Goal: Task Accomplishment & Management: Complete application form

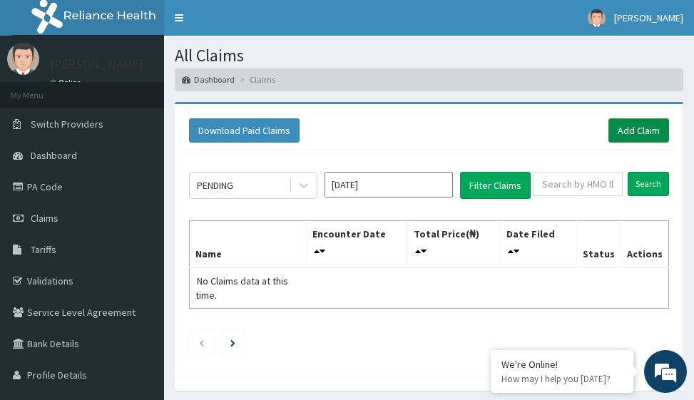
click at [640, 131] on link "Add Claim" at bounding box center [638, 130] width 61 height 24
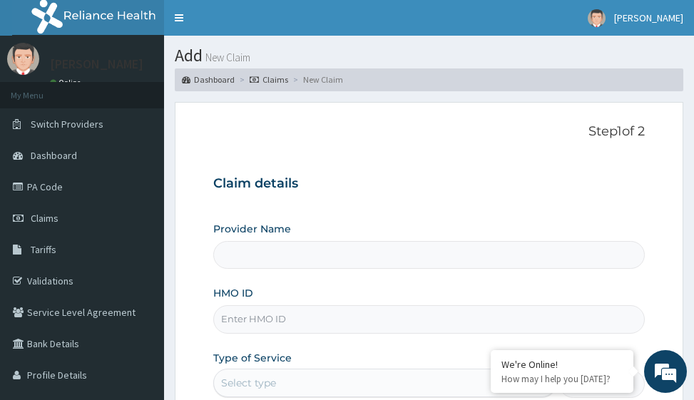
type input "Victors Fitness"
type input "1"
click at [269, 317] on input "HMO ID" at bounding box center [428, 319] width 431 height 28
click at [263, 325] on input "Q" at bounding box center [428, 319] width 431 height 28
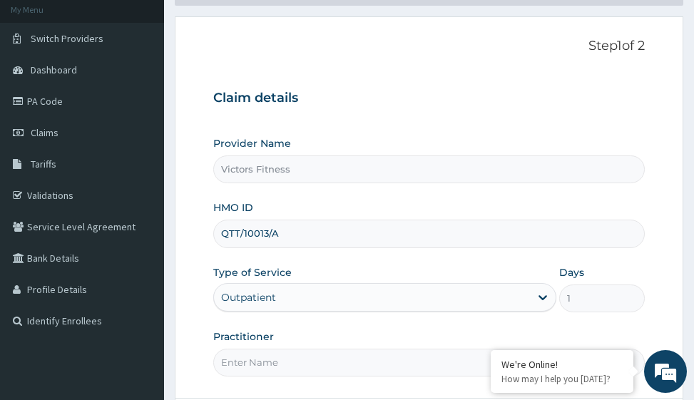
scroll to position [226, 0]
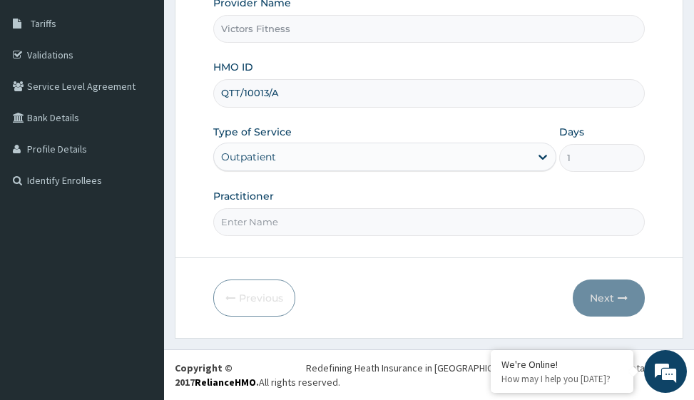
type input "QTT/10013/A"
click at [273, 231] on input "Practitioner" at bounding box center [428, 222] width 431 height 28
type input "GYM"
click at [599, 292] on button "Next" at bounding box center [608, 297] width 72 height 37
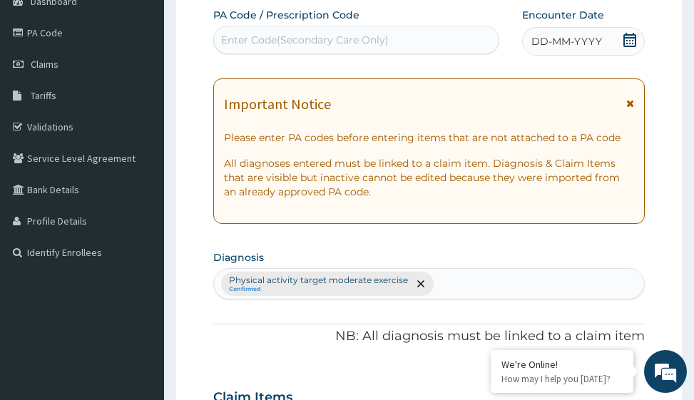
scroll to position [83, 0]
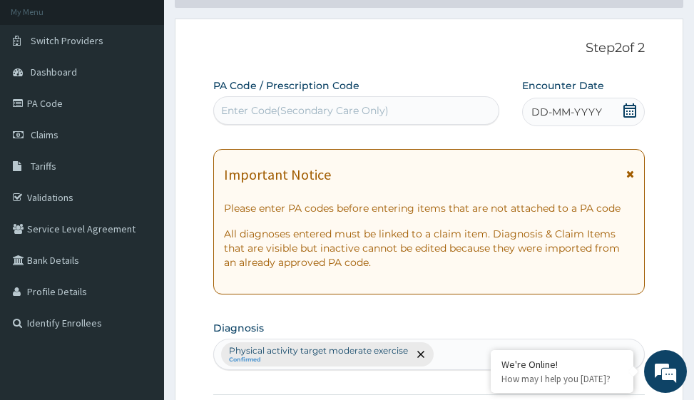
click at [555, 113] on span "DD-MM-YYYY" at bounding box center [566, 112] width 71 height 14
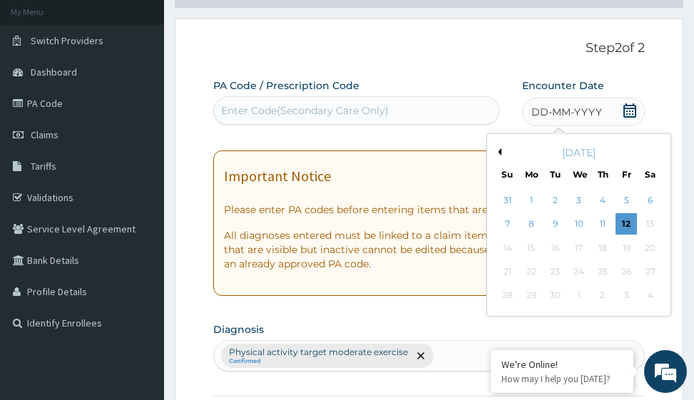
click at [501, 151] on div "[DATE]" at bounding box center [579, 152] width 172 height 14
click at [501, 153] on div "[DATE]" at bounding box center [579, 152] width 172 height 14
click at [500, 150] on button "Previous Month" at bounding box center [497, 151] width 7 height 7
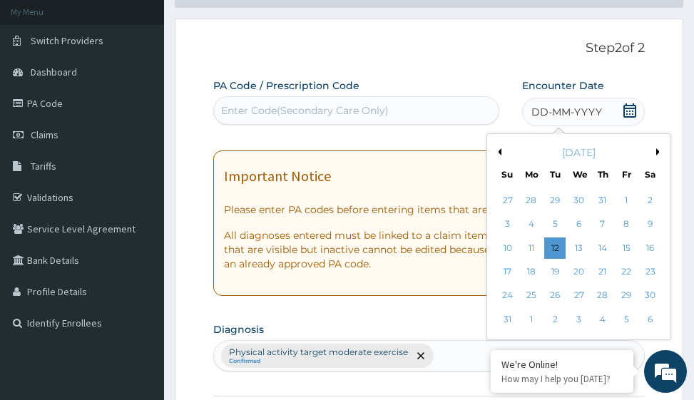
click at [500, 150] on button "Previous Month" at bounding box center [497, 151] width 7 height 7
click at [509, 268] on div "20" at bounding box center [507, 271] width 21 height 21
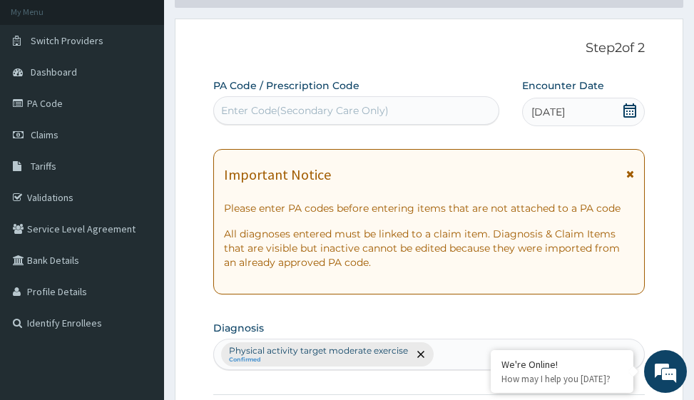
click at [342, 115] on div "Enter Code(Secondary Care Only)" at bounding box center [305, 110] width 168 height 14
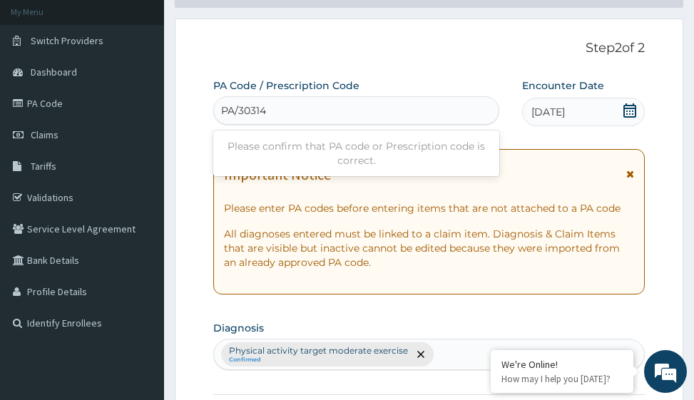
type input "PA/30314D"
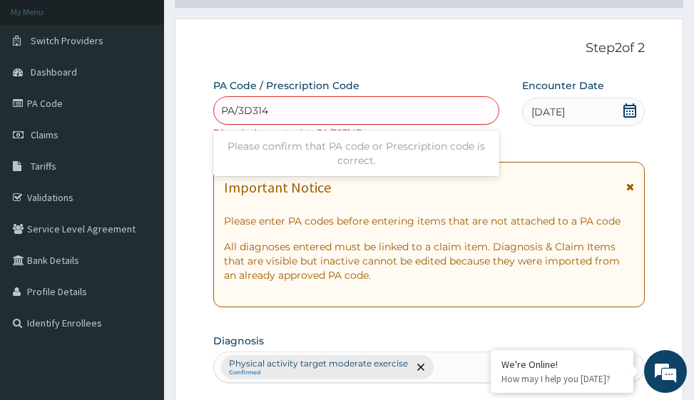
type input "PA/3D314D"
type input "PA/3D3140"
type input "PA/303140"
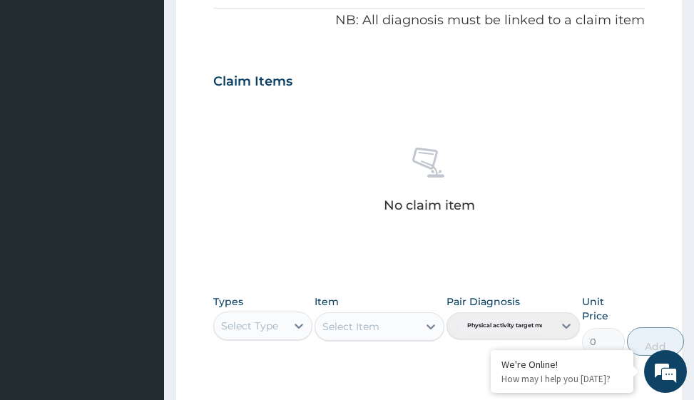
scroll to position [709, 0]
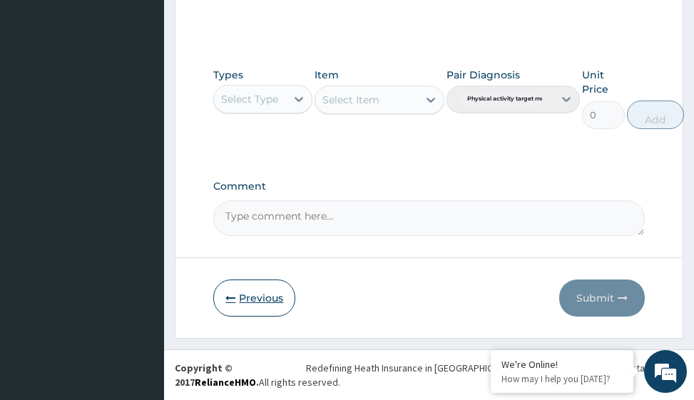
click at [259, 296] on button "Previous" at bounding box center [254, 297] width 82 height 37
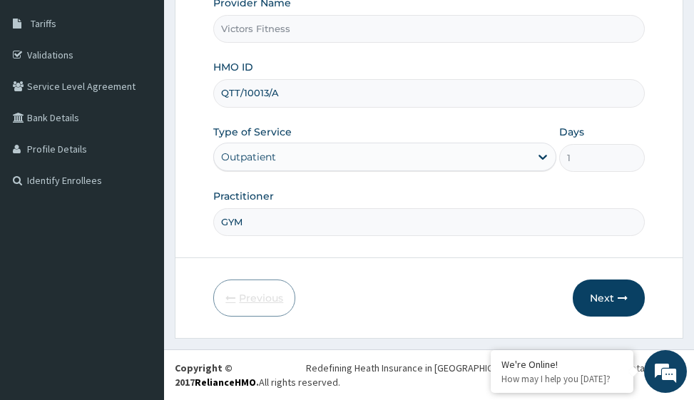
scroll to position [226, 0]
drag, startPoint x: 296, startPoint y: 89, endPoint x: 220, endPoint y: 93, distance: 76.4
click at [220, 93] on input "QTT/10013/A" at bounding box center [428, 93] width 431 height 28
type input "PFN/101779/A"
click at [605, 294] on button "Next" at bounding box center [608, 297] width 72 height 37
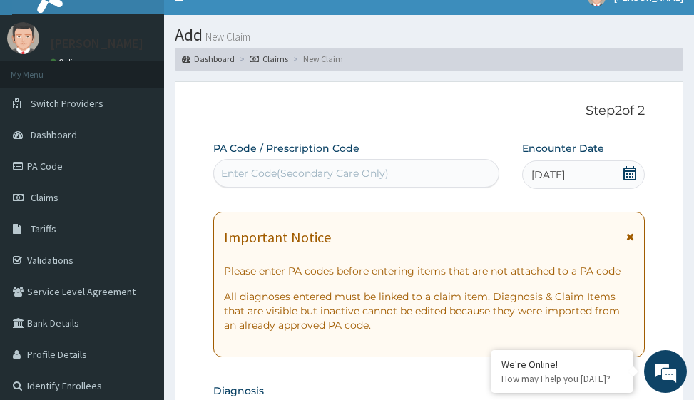
scroll to position [12, 0]
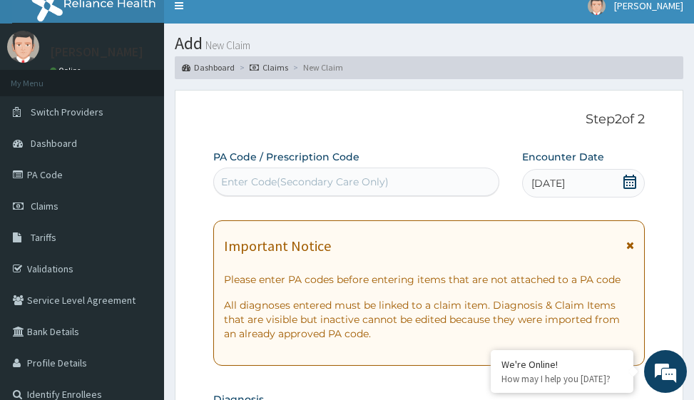
click at [264, 180] on div "Enter Code(Secondary Care Only)" at bounding box center [305, 182] width 168 height 14
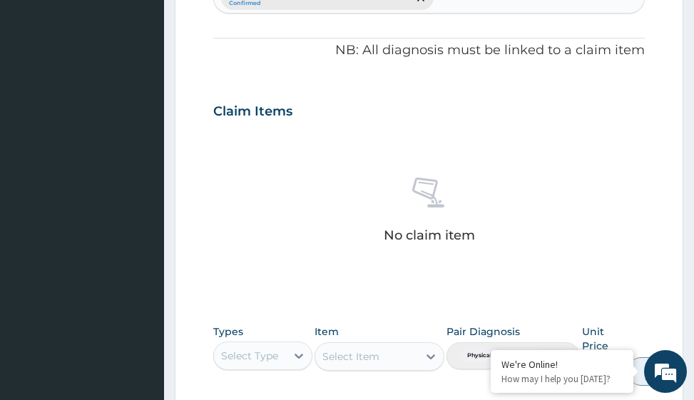
scroll to position [696, 0]
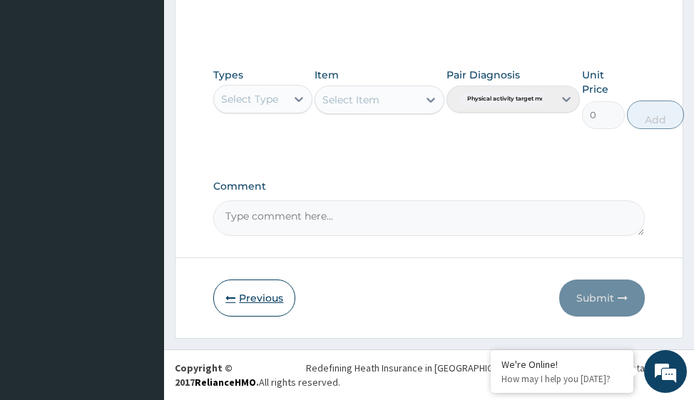
click at [263, 294] on button "Previous" at bounding box center [254, 297] width 82 height 37
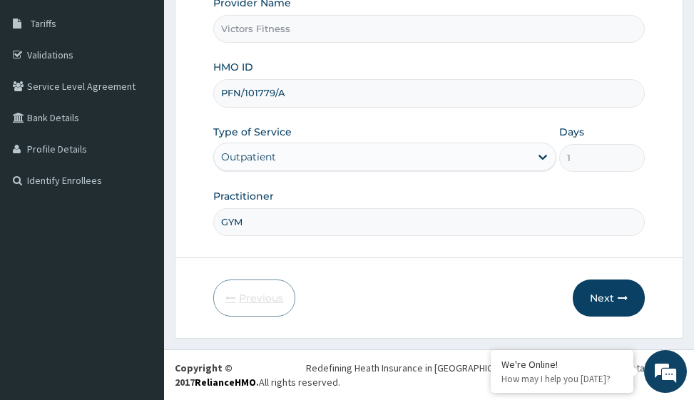
scroll to position [226, 0]
drag, startPoint x: 294, startPoint y: 93, endPoint x: 213, endPoint y: 93, distance: 81.3
click at [213, 93] on input "PFN/101779/A" at bounding box center [428, 93] width 431 height 28
click at [289, 94] on input "PFN/101779/A" at bounding box center [428, 93] width 431 height 28
drag, startPoint x: 290, startPoint y: 92, endPoint x: 245, endPoint y: 98, distance: 45.4
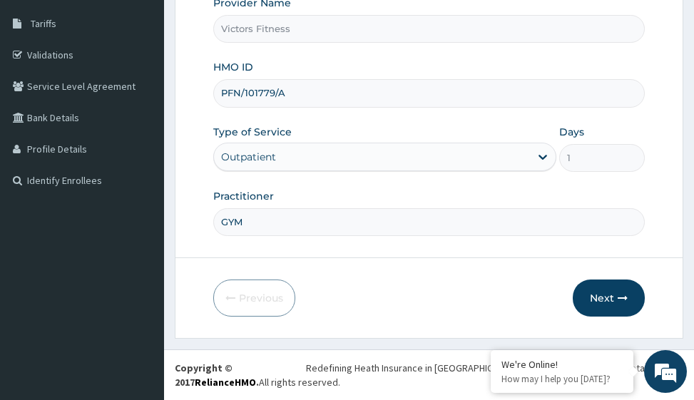
click at [245, 98] on input "PFN/101779/A" at bounding box center [428, 93] width 431 height 28
click at [262, 93] on input "PFN/101779/A" at bounding box center [428, 93] width 431 height 28
click at [274, 93] on input "PFN/101779/A" at bounding box center [428, 93] width 431 height 28
type input "PFN/10094/A"
click at [609, 291] on button "Next" at bounding box center [608, 297] width 72 height 37
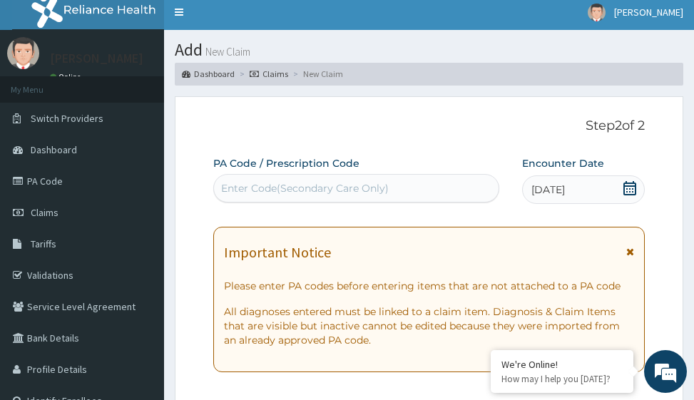
scroll to position [0, 0]
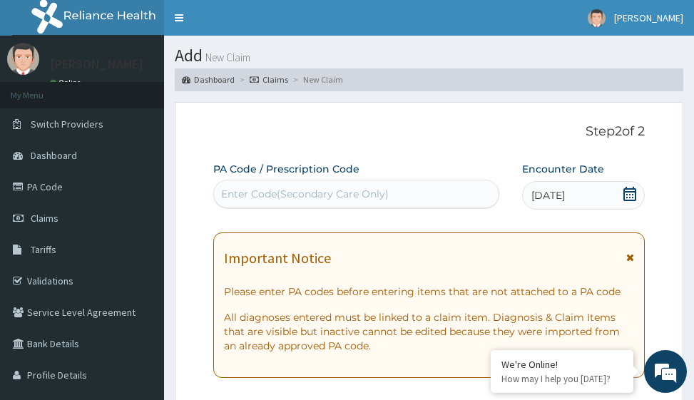
click at [326, 196] on div "Enter Code(Secondary Care Only)" at bounding box center [305, 194] width 168 height 14
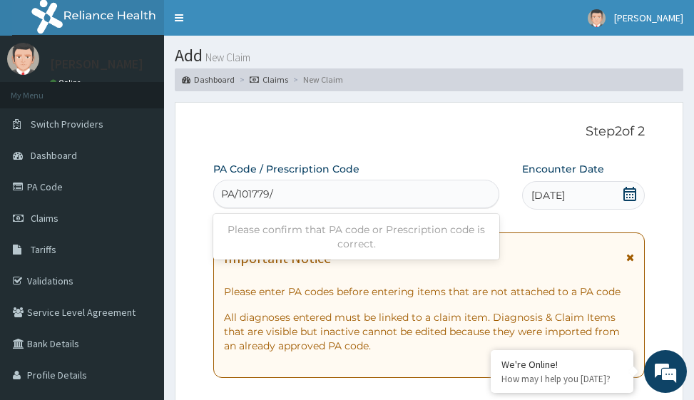
type input "PA/101779"
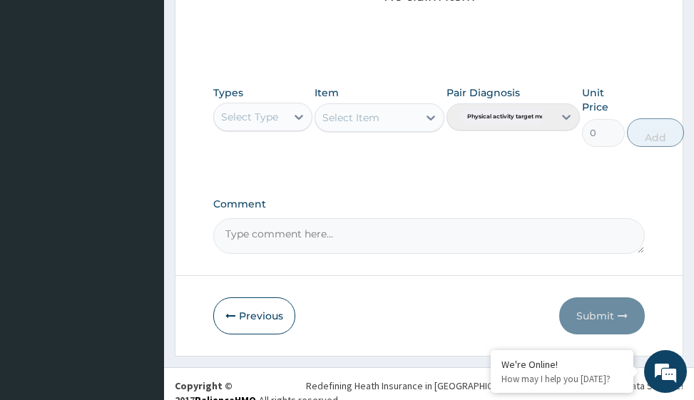
scroll to position [696, 0]
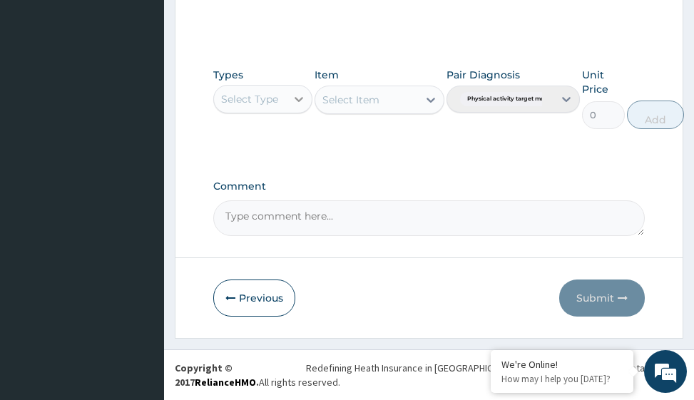
click at [302, 94] on icon at bounding box center [299, 99] width 14 height 14
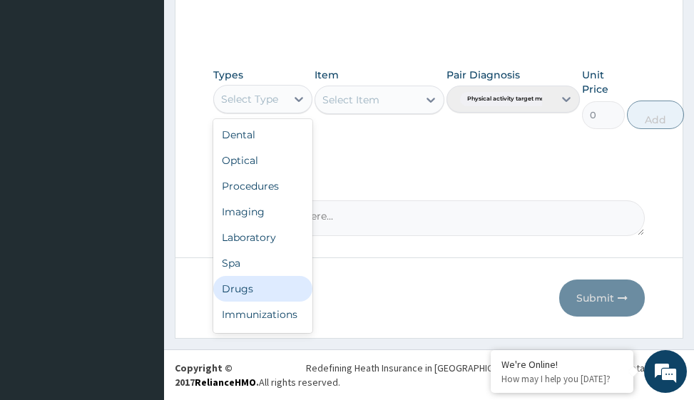
scroll to position [48, 0]
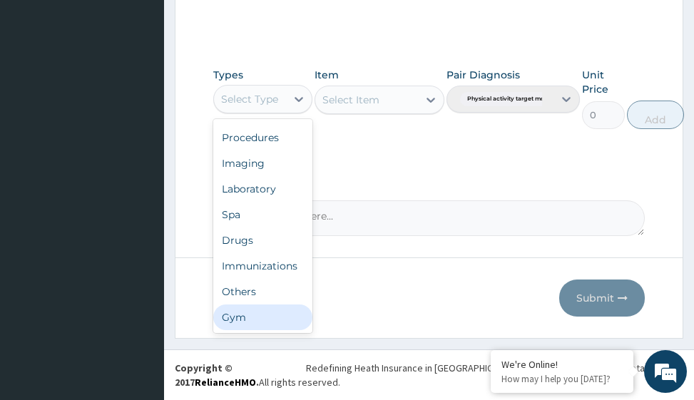
click at [243, 318] on div "Gym" at bounding box center [262, 317] width 99 height 26
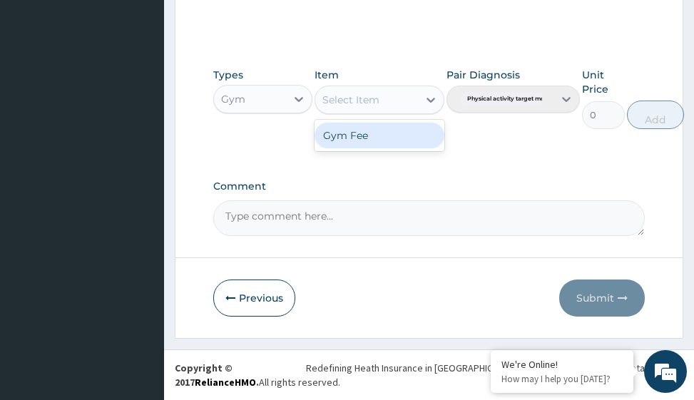
click at [428, 98] on icon at bounding box center [430, 100] width 14 height 14
click at [354, 139] on div "Gym Fee" at bounding box center [378, 136] width 129 height 26
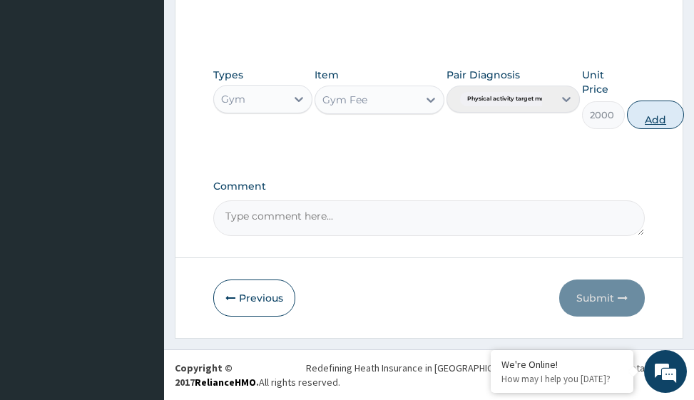
click at [657, 113] on button "Add" at bounding box center [655, 115] width 57 height 29
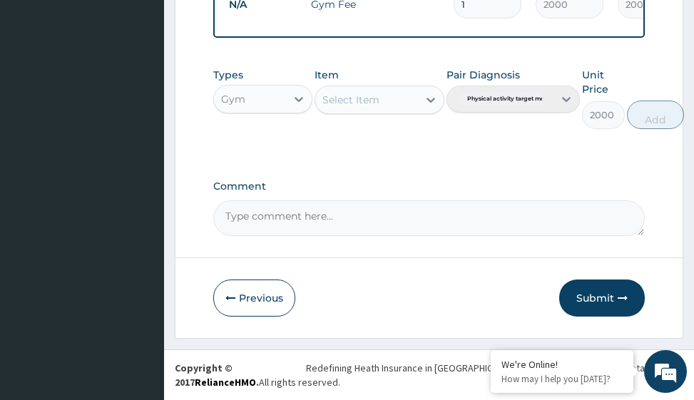
type input "0"
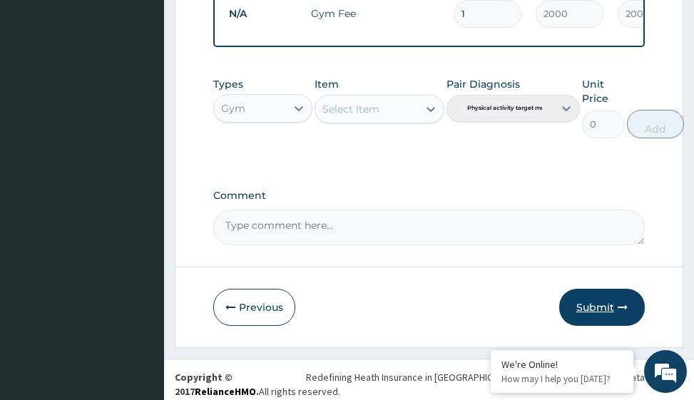
click at [601, 319] on button "Submit" at bounding box center [602, 307] width 86 height 37
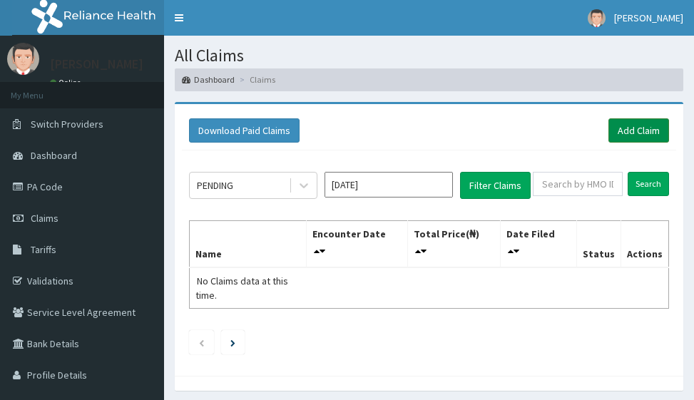
click at [644, 133] on link "Add Claim" at bounding box center [638, 130] width 61 height 24
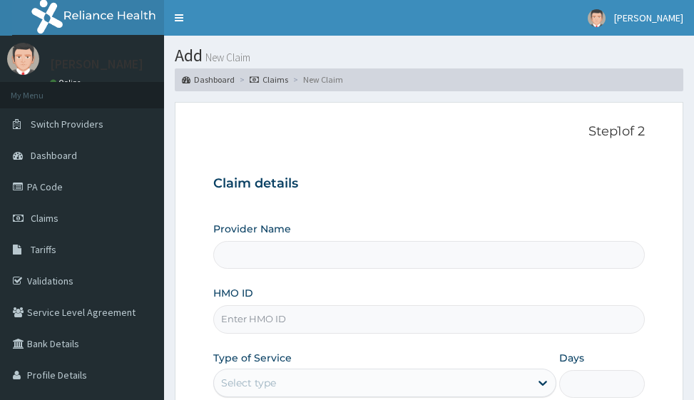
click at [241, 324] on input "HMO ID" at bounding box center [428, 319] width 431 height 28
type input "Victors Fitness"
type input "1"
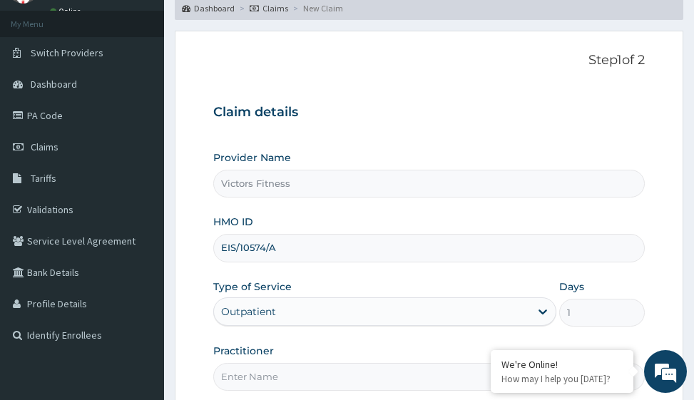
type input "EIS/10574/A"
click at [250, 378] on input "Practitioner" at bounding box center [428, 377] width 431 height 28
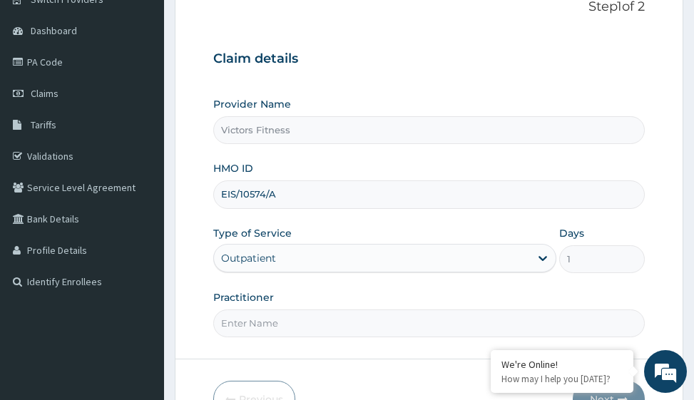
scroll to position [226, 0]
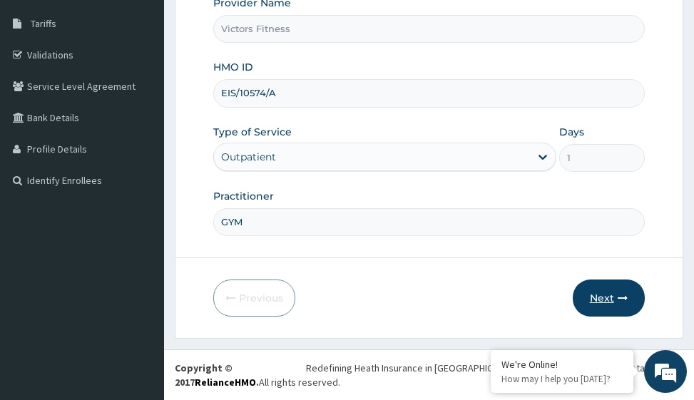
type input "GYM"
click at [598, 299] on button "Next" at bounding box center [608, 297] width 72 height 37
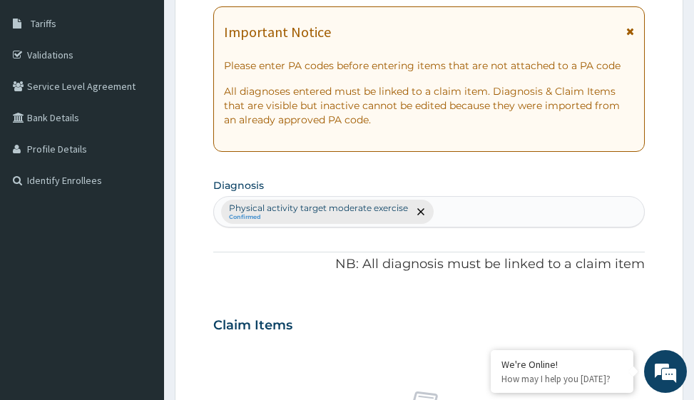
scroll to position [0, 0]
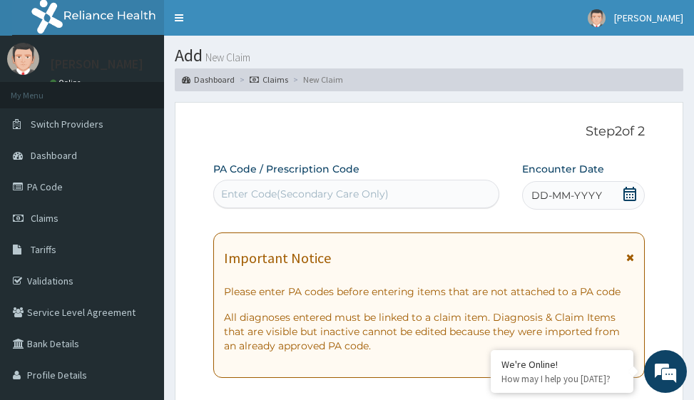
click at [560, 192] on span "DD-MM-YYYY" at bounding box center [566, 195] width 71 height 14
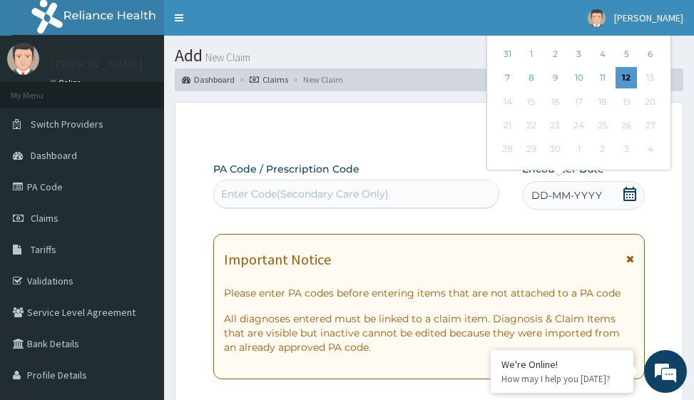
scroll to position [214, 0]
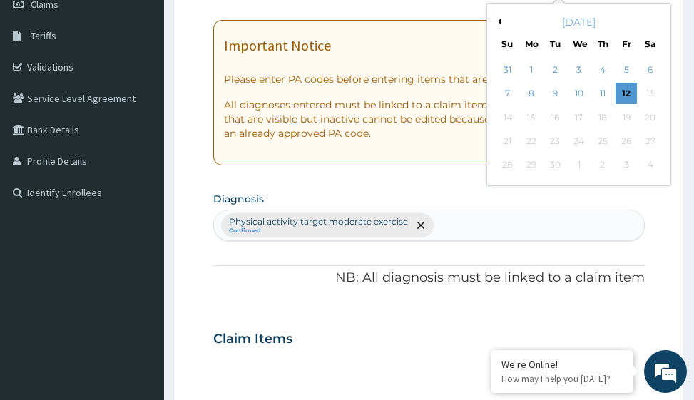
click at [500, 20] on button "Previous Month" at bounding box center [497, 21] width 7 height 7
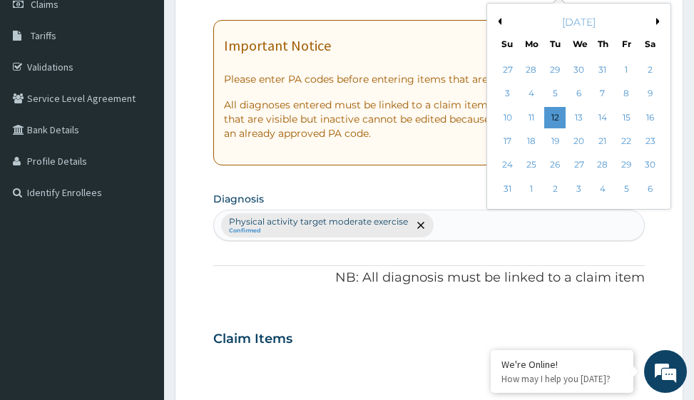
click at [500, 20] on button "Previous Month" at bounding box center [497, 21] width 7 height 7
click at [580, 163] on div "30" at bounding box center [578, 165] width 21 height 21
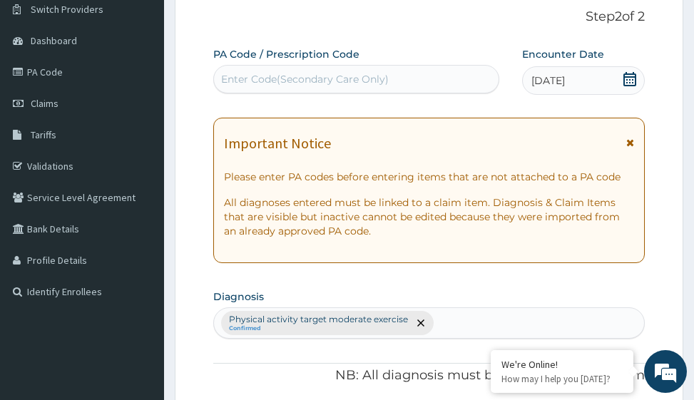
scroll to position [0, 0]
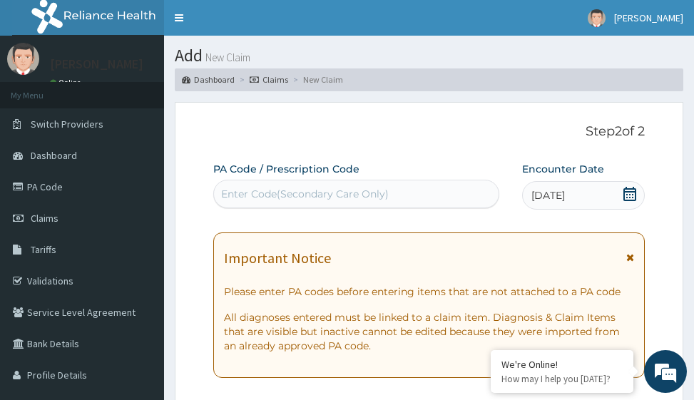
click at [234, 195] on div "Enter Code(Secondary Care Only)" at bounding box center [305, 194] width 168 height 14
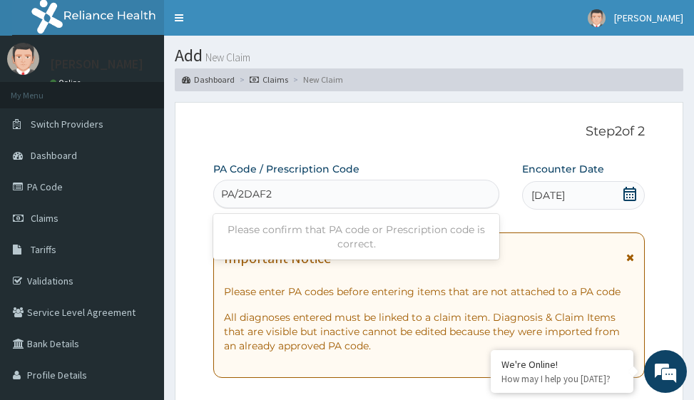
type input "PA/2DAF26"
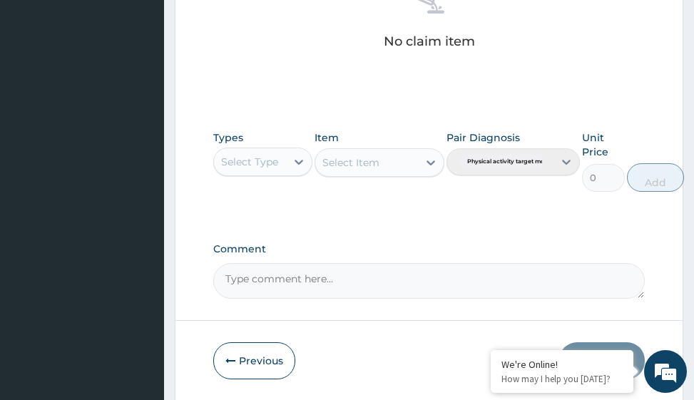
scroll to position [696, 0]
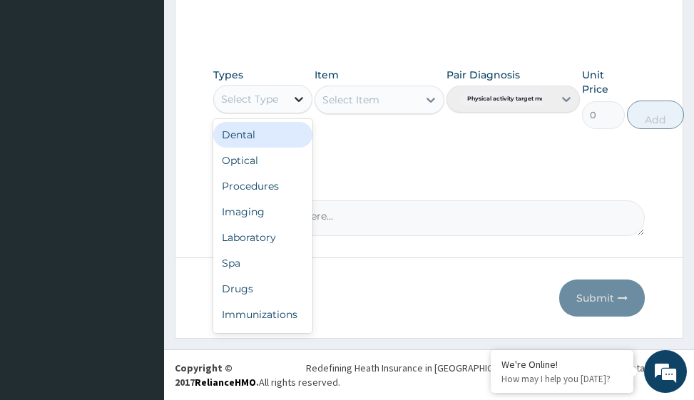
click at [293, 98] on icon at bounding box center [299, 99] width 14 height 14
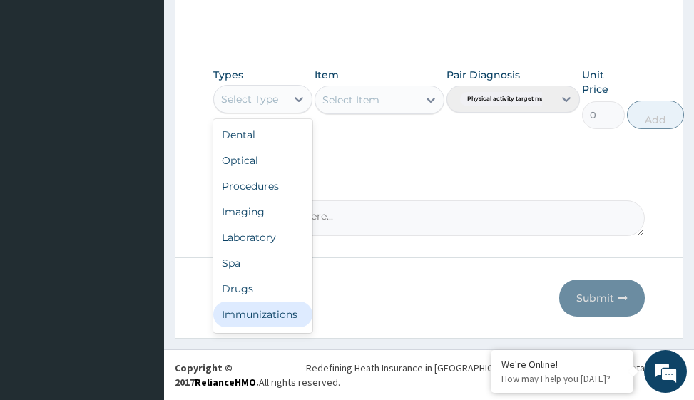
scroll to position [48, 0]
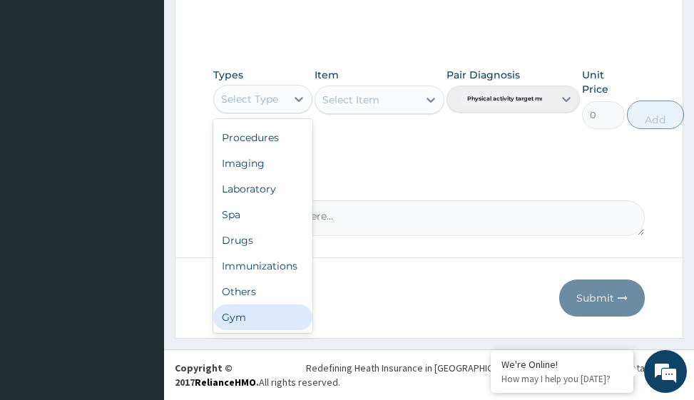
click at [257, 309] on div "Gym" at bounding box center [262, 317] width 99 height 26
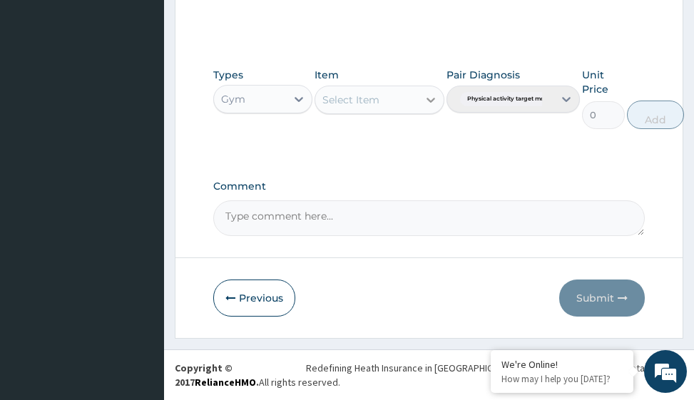
click at [423, 100] on icon at bounding box center [430, 100] width 14 height 14
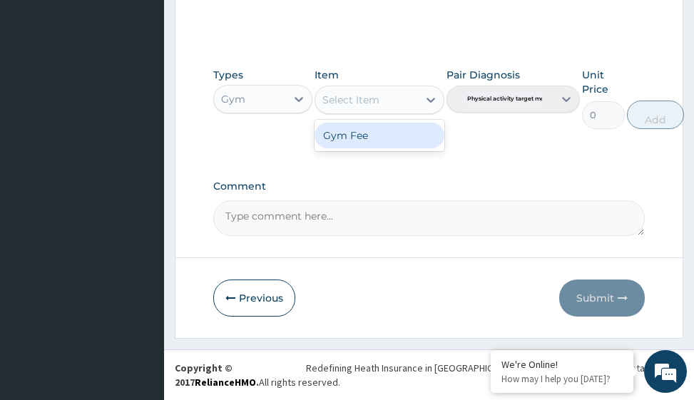
click at [391, 140] on div "Gym Fee" at bounding box center [378, 136] width 129 height 26
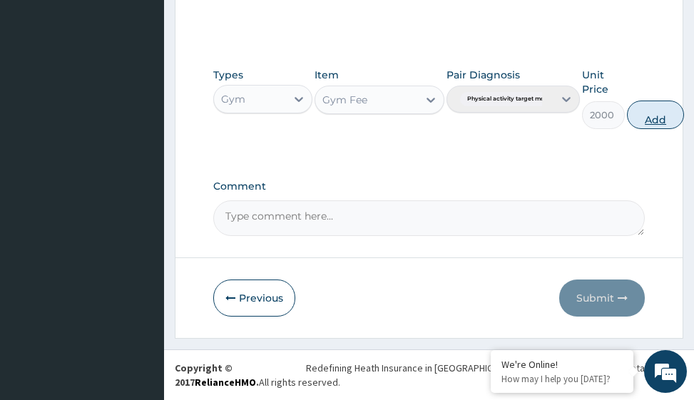
click at [664, 113] on button "Add" at bounding box center [655, 115] width 57 height 29
type input "0"
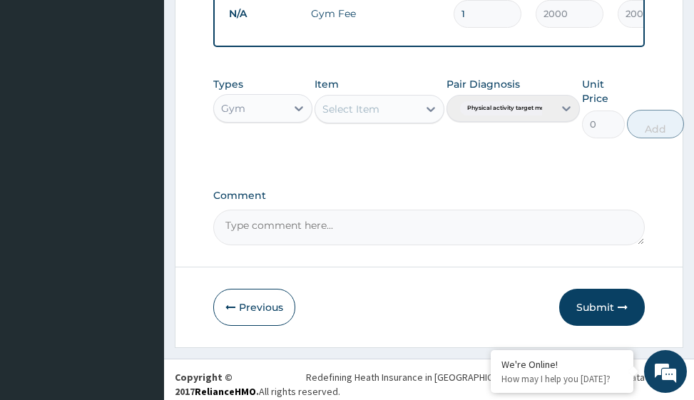
scroll to position [639, 0]
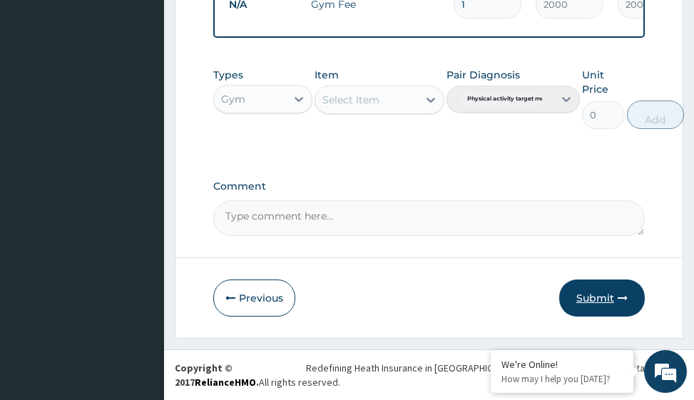
click at [603, 292] on button "Submit" at bounding box center [602, 297] width 86 height 37
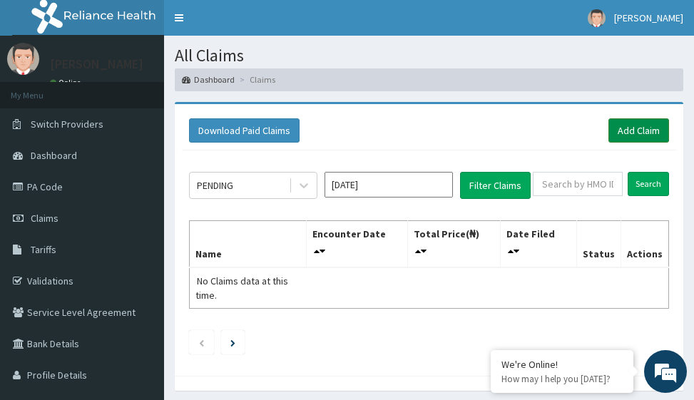
click at [647, 126] on link "Add Claim" at bounding box center [638, 130] width 61 height 24
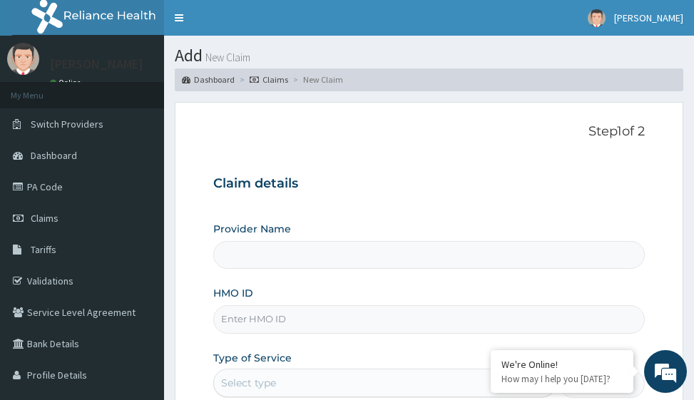
type input "Victors Fitness"
type input "1"
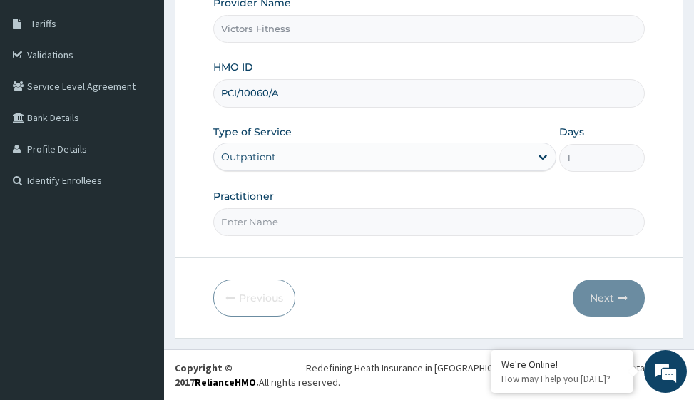
type input "PCI/10060/A"
click at [257, 224] on input "Practitioner" at bounding box center [428, 222] width 431 height 28
type input "GYM"
click at [603, 287] on button "Next" at bounding box center [608, 297] width 72 height 37
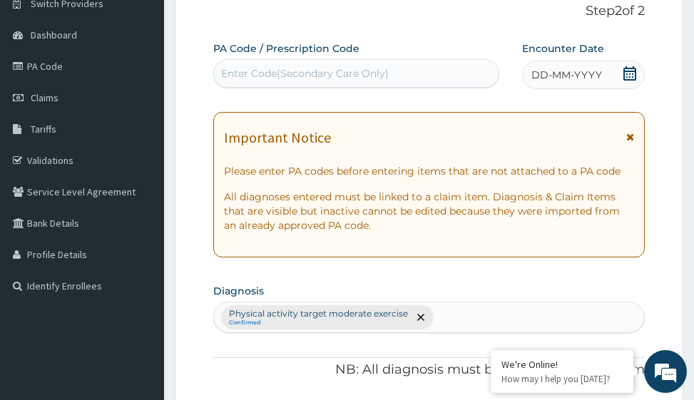
scroll to position [0, 0]
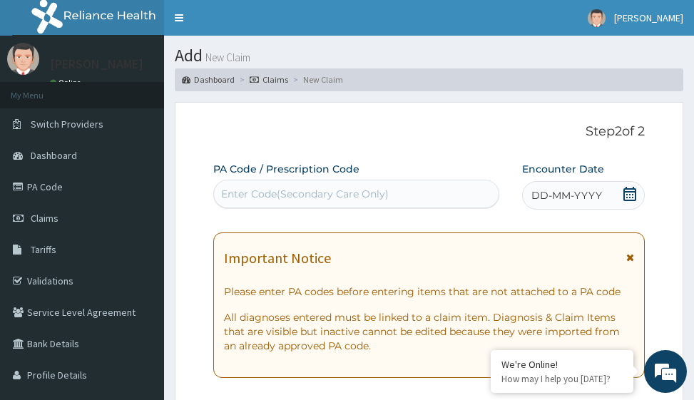
click at [263, 194] on div "Enter Code(Secondary Care Only)" at bounding box center [305, 194] width 168 height 14
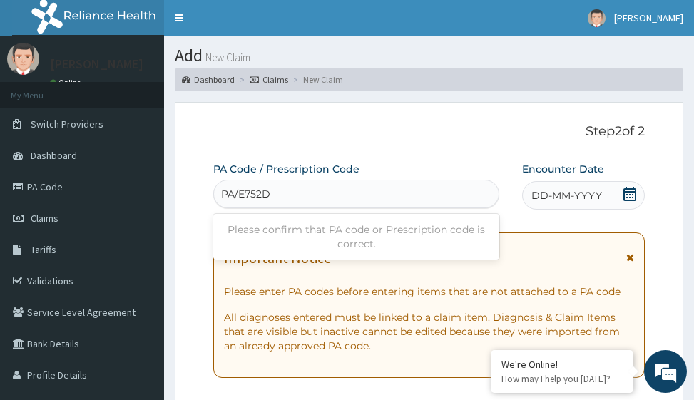
type input "PA/E752DD"
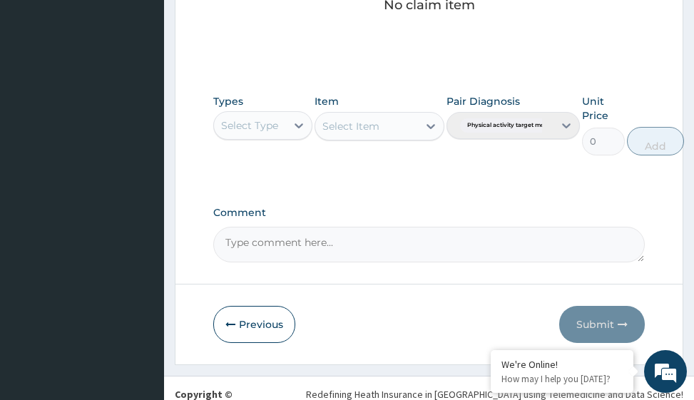
scroll to position [696, 0]
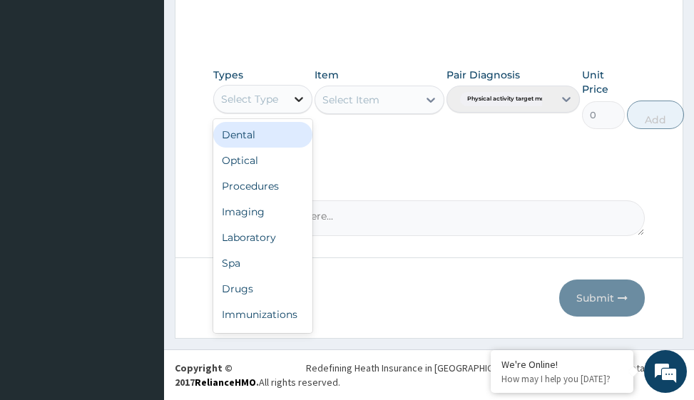
click at [297, 98] on icon at bounding box center [299, 99] width 9 height 5
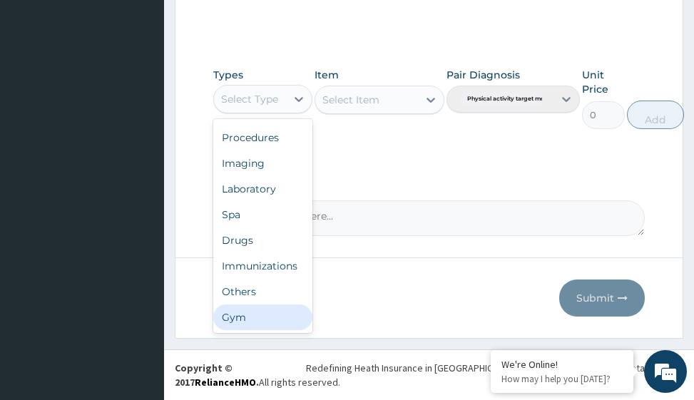
click at [254, 326] on div "Gym" at bounding box center [262, 317] width 99 height 26
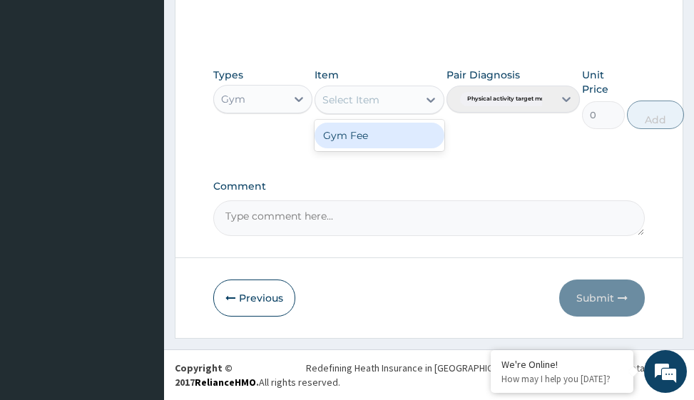
click at [428, 103] on icon at bounding box center [430, 100] width 14 height 14
click at [413, 140] on div "Gym Fee" at bounding box center [378, 136] width 129 height 26
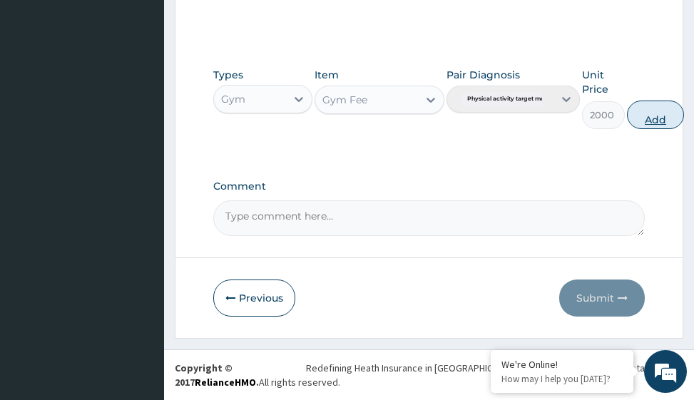
click at [649, 118] on button "Add" at bounding box center [655, 115] width 57 height 29
type input "0"
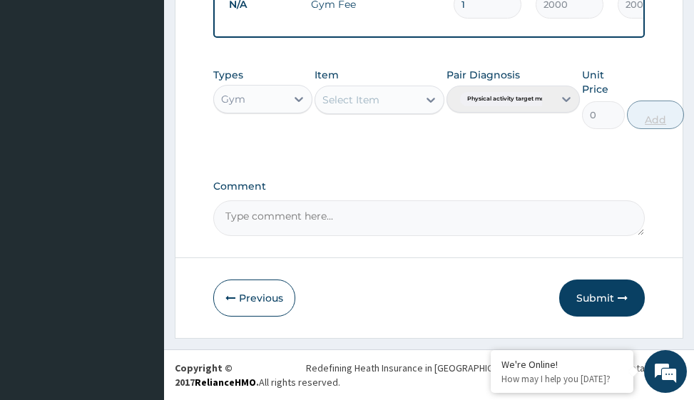
scroll to position [619, 0]
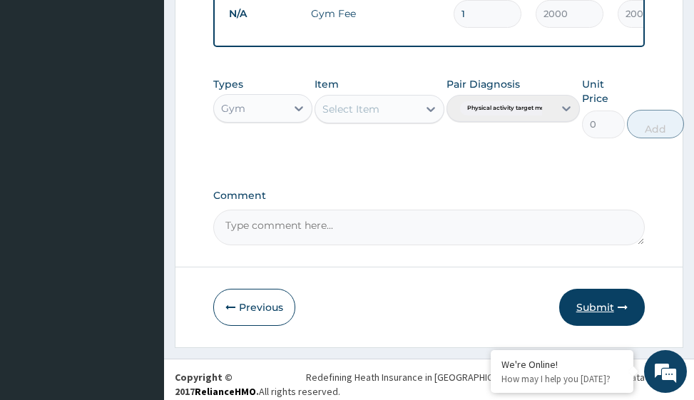
click at [602, 315] on button "Submit" at bounding box center [602, 307] width 86 height 37
click at [602, 317] on button "Submit" at bounding box center [602, 307] width 86 height 37
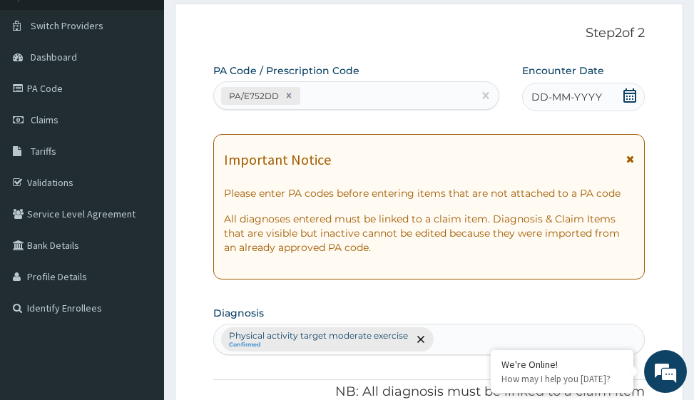
scroll to position [0, 0]
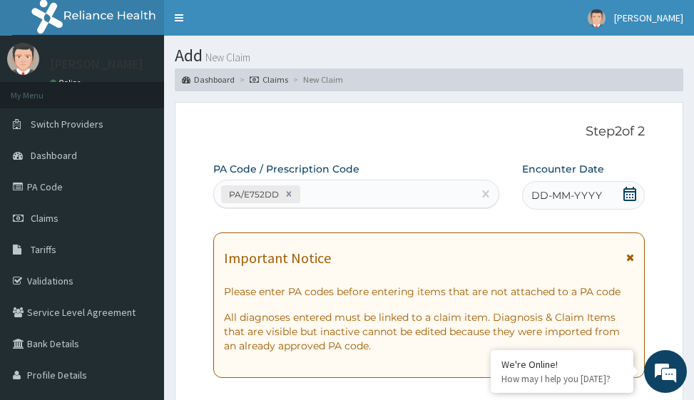
click at [555, 192] on span "DD-MM-YYYY" at bounding box center [566, 195] width 71 height 14
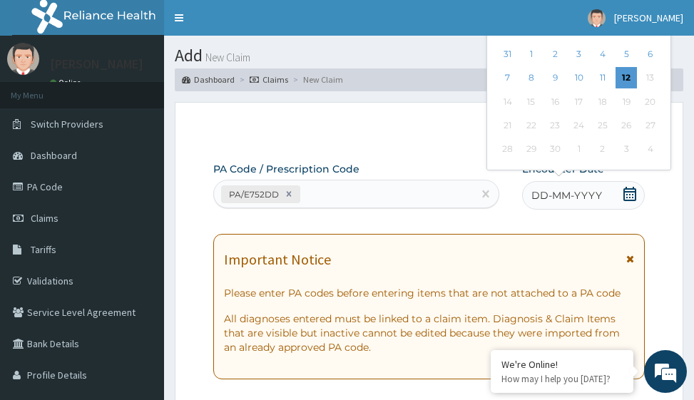
scroll to position [214, 0]
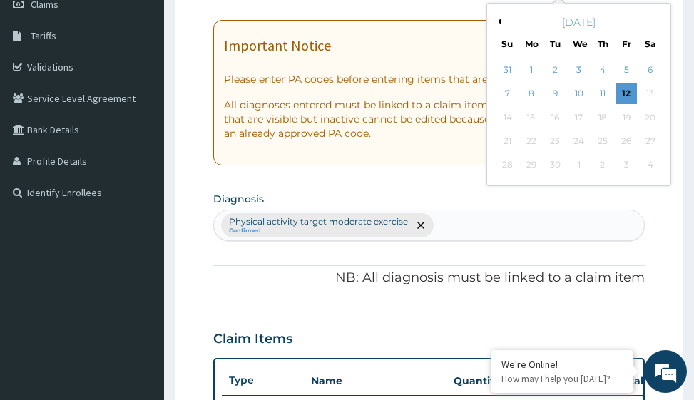
click at [500, 21] on button "Previous Month" at bounding box center [497, 21] width 7 height 7
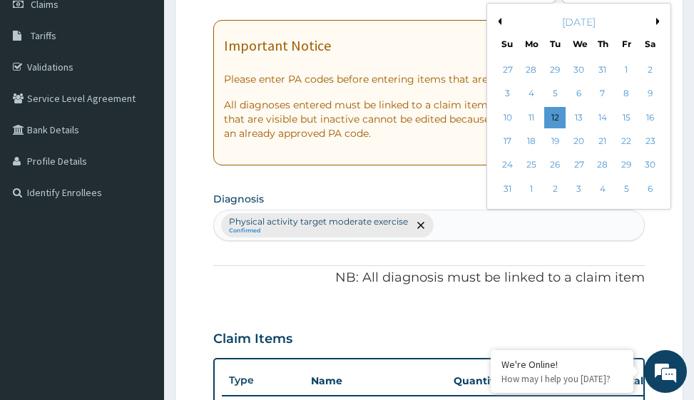
click at [500, 21] on button "Previous Month" at bounding box center [497, 21] width 7 height 7
click at [584, 164] on div "30" at bounding box center [578, 165] width 21 height 21
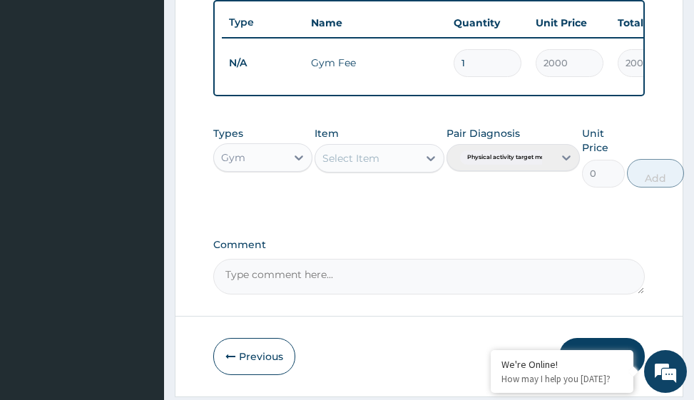
scroll to position [639, 0]
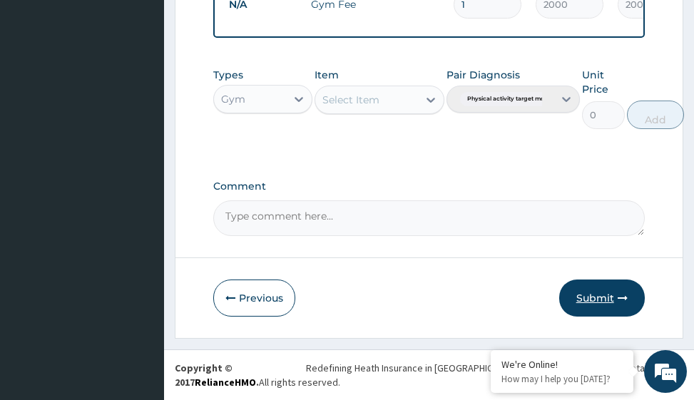
click at [600, 297] on button "Submit" at bounding box center [602, 297] width 86 height 37
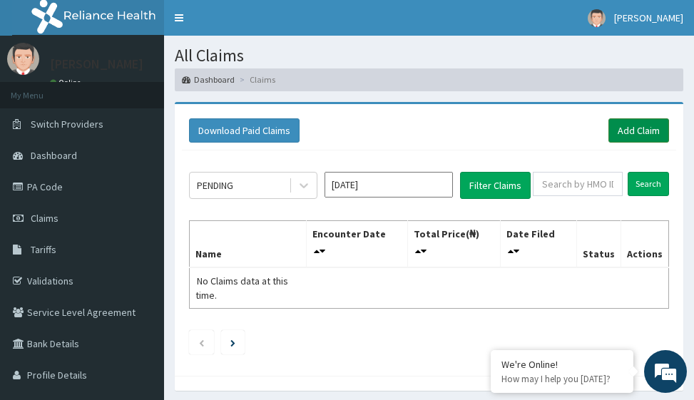
click at [632, 129] on link "Add Claim" at bounding box center [638, 130] width 61 height 24
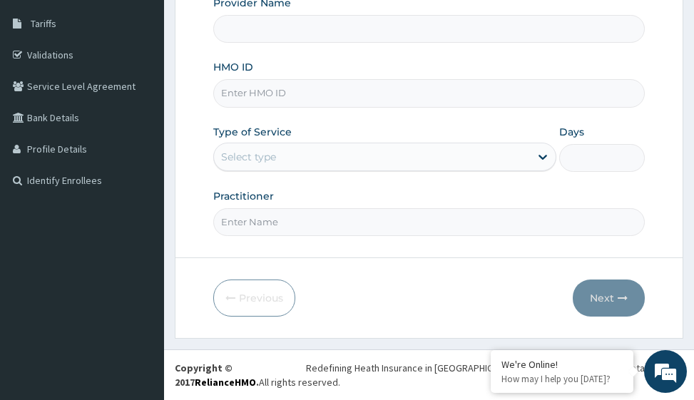
click at [259, 94] on input "HMO ID" at bounding box center [428, 93] width 431 height 28
type input "Victors Fitness"
type input "1"
type input "WHG/10265/A"
click at [279, 220] on input "Practitioner" at bounding box center [428, 222] width 431 height 28
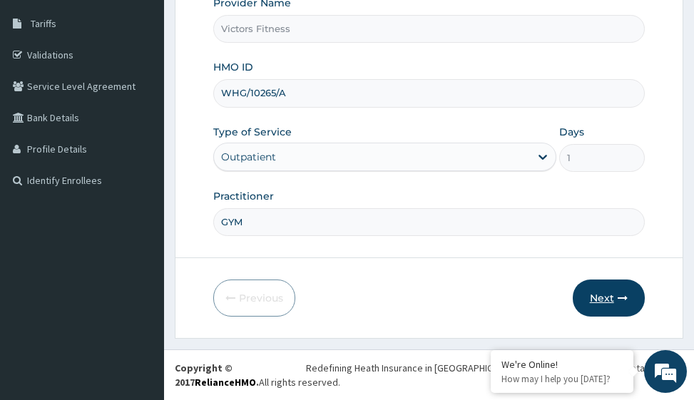
type input "GYM"
click at [610, 294] on button "Next" at bounding box center [608, 297] width 72 height 37
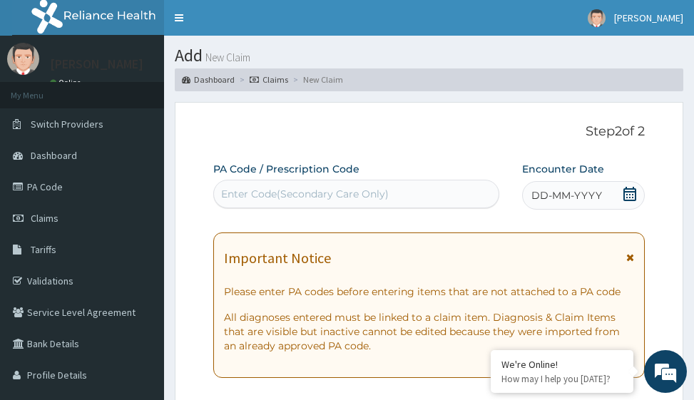
click at [577, 200] on span "DD-MM-YYYY" at bounding box center [566, 195] width 71 height 14
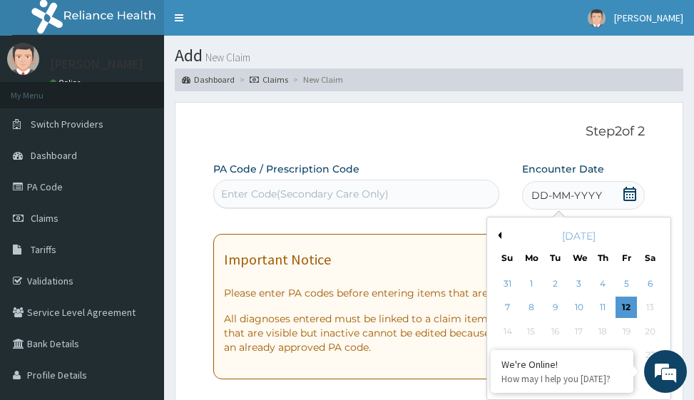
scroll to position [214, 0]
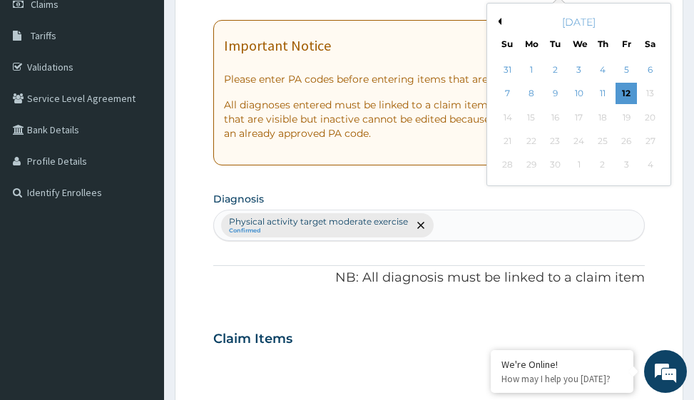
click at [499, 21] on button "Previous Month" at bounding box center [497, 21] width 7 height 7
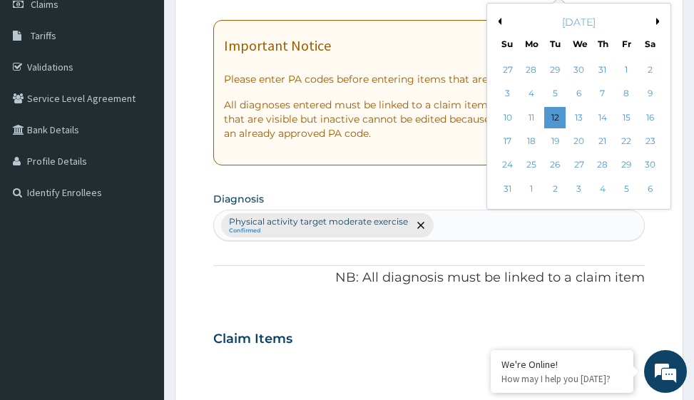
click at [499, 21] on button "Previous Month" at bounding box center [497, 21] width 7 height 7
click at [603, 162] on div "31" at bounding box center [602, 165] width 21 height 21
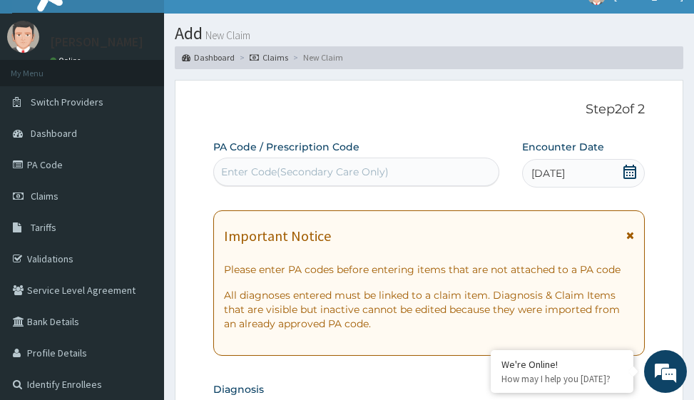
scroll to position [0, 0]
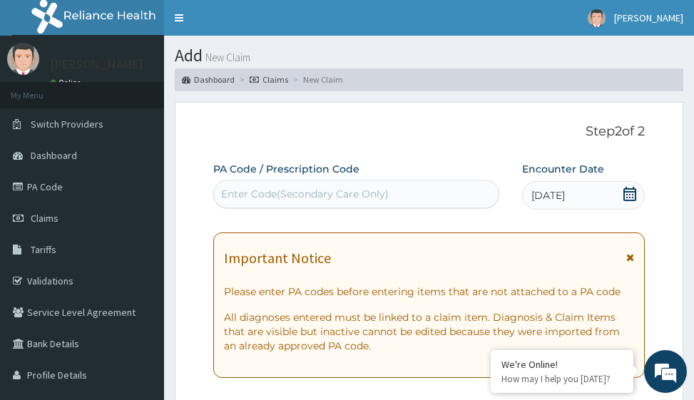
click at [339, 194] on div "Enter Code(Secondary Care Only)" at bounding box center [305, 194] width 168 height 14
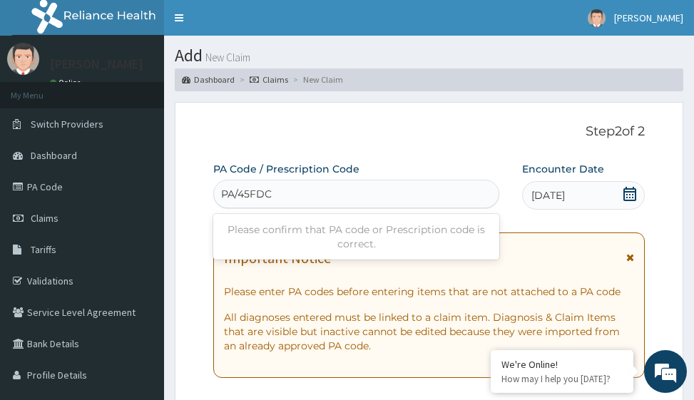
type input "PA/45FDC3"
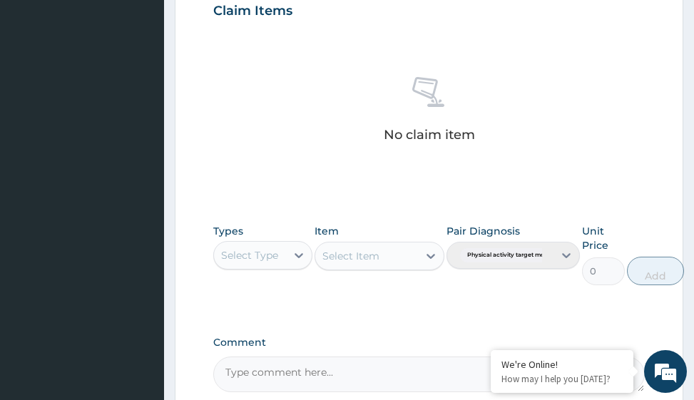
scroll to position [709, 0]
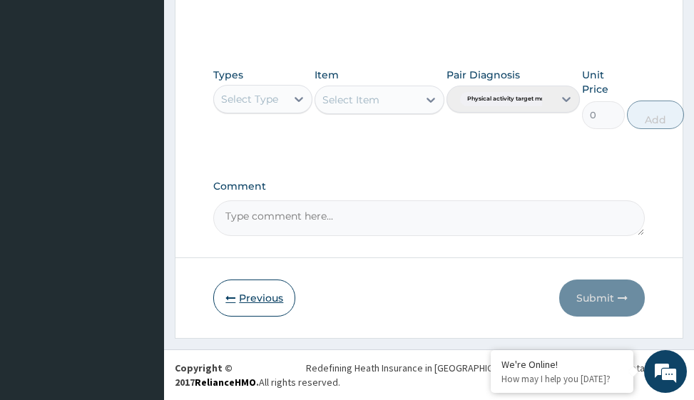
click at [256, 302] on button "Previous" at bounding box center [254, 297] width 82 height 37
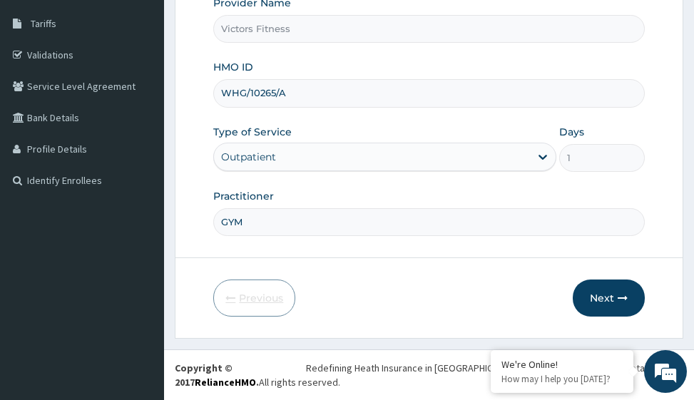
scroll to position [226, 0]
click at [274, 95] on input "WHG/10265/A" at bounding box center [428, 93] width 431 height 28
type input "WHG/10256/A"
click at [611, 297] on button "Next" at bounding box center [608, 297] width 72 height 37
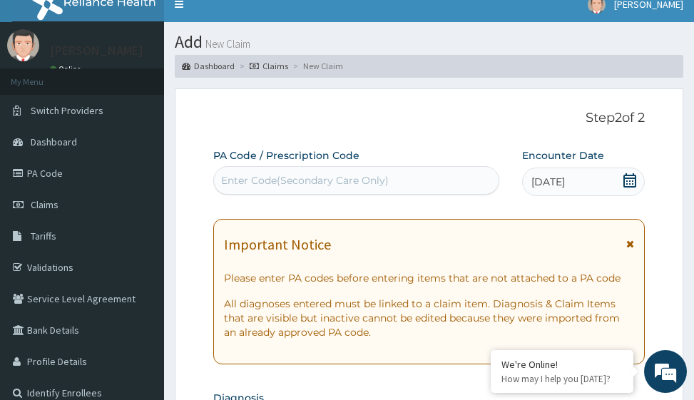
scroll to position [12, 0]
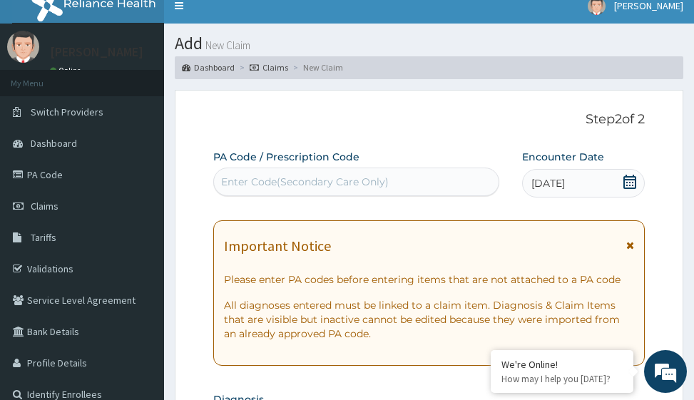
click at [320, 180] on div "Enter Code(Secondary Care Only)" at bounding box center [305, 182] width 168 height 14
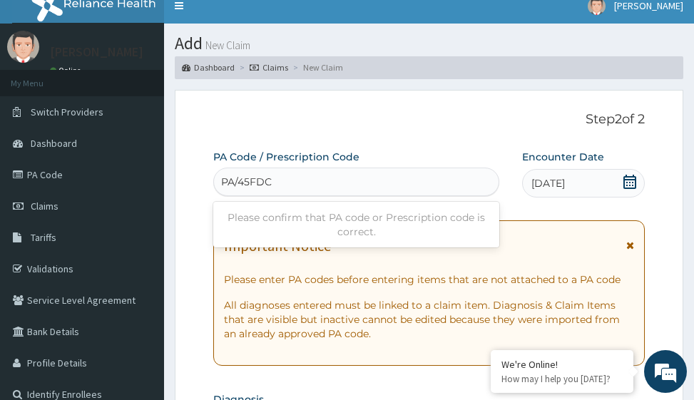
type input "PA/45FDC3"
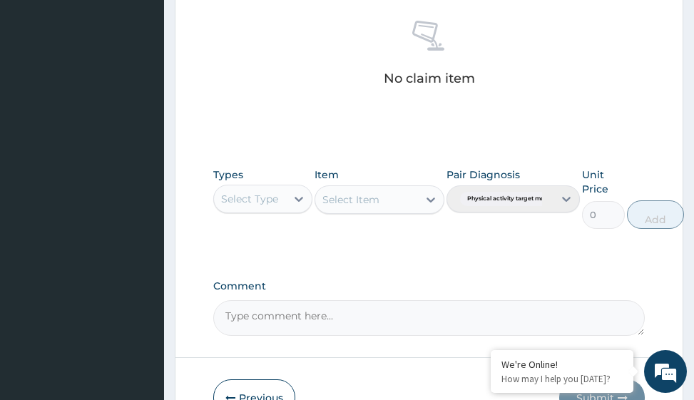
scroll to position [696, 0]
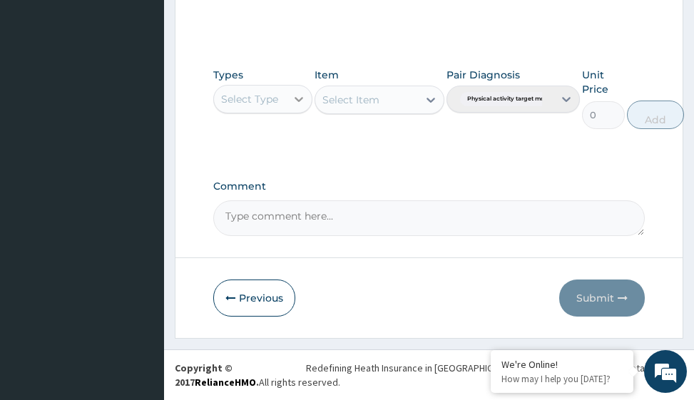
click at [299, 101] on icon at bounding box center [299, 99] width 9 height 5
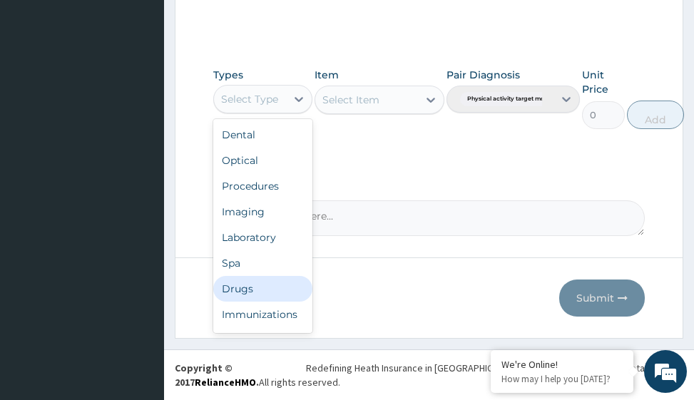
scroll to position [48, 0]
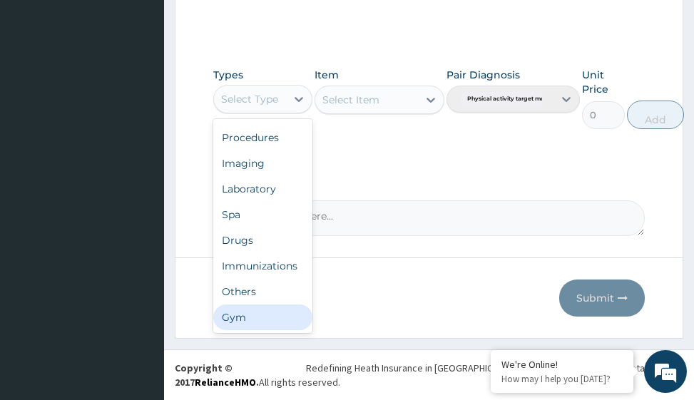
click at [262, 319] on div "Gym" at bounding box center [262, 317] width 99 height 26
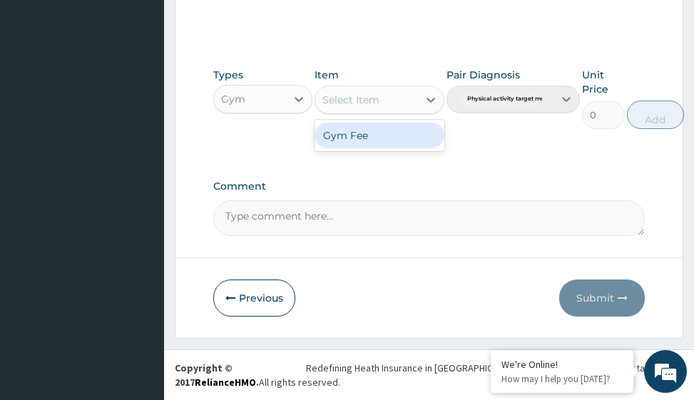
click at [406, 102] on div "Select Item" at bounding box center [366, 99] width 102 height 23
click at [379, 139] on div "Gym Fee" at bounding box center [378, 136] width 129 height 26
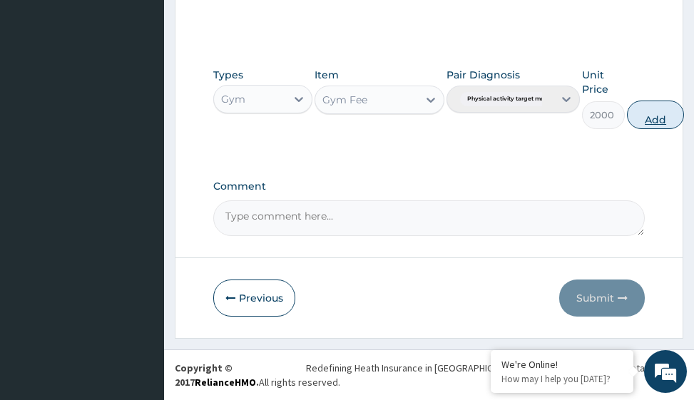
click at [652, 113] on button "Add" at bounding box center [655, 115] width 57 height 29
type input "0"
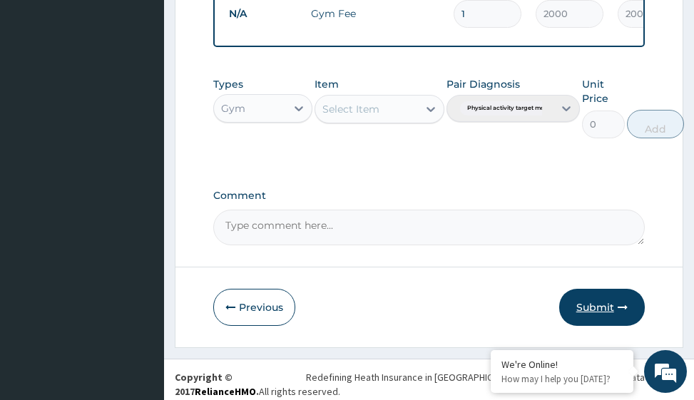
click at [599, 317] on button "Submit" at bounding box center [602, 307] width 86 height 37
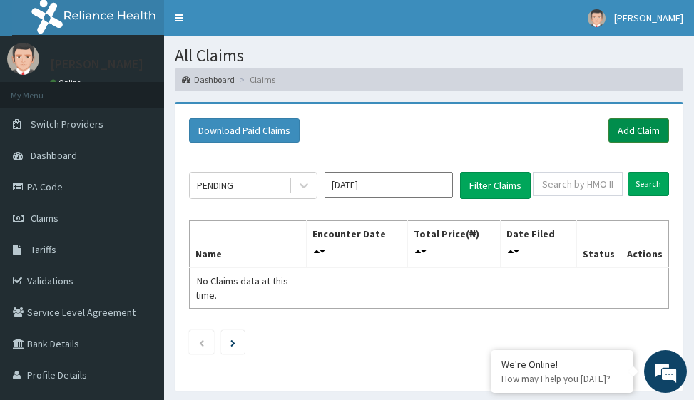
click at [645, 130] on link "Add Claim" at bounding box center [638, 130] width 61 height 24
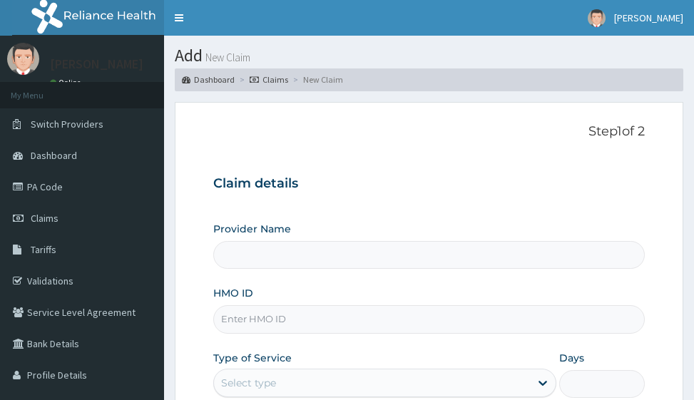
click at [268, 322] on input "HMO ID" at bounding box center [428, 319] width 431 height 28
type input "Victors Fitness"
type input "1"
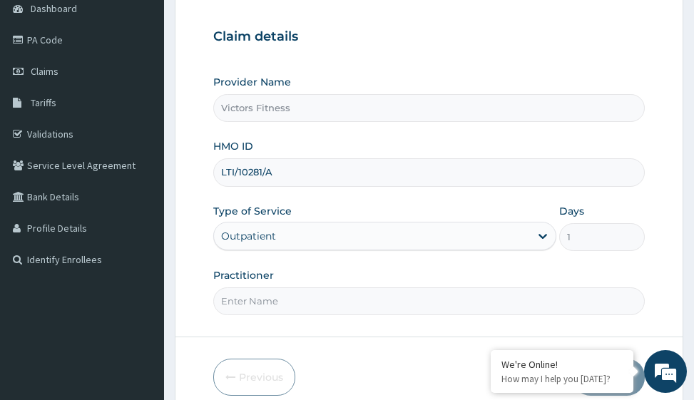
scroll to position [226, 0]
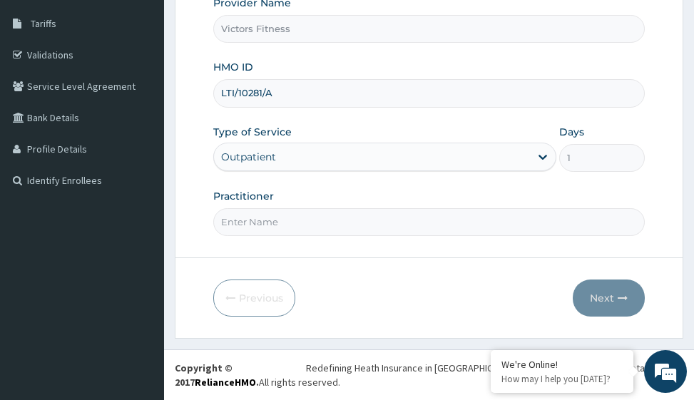
type input "LTI/10281/A"
click at [253, 225] on input "Practitioner" at bounding box center [428, 222] width 431 height 28
type input "GYM"
click at [607, 295] on button "Next" at bounding box center [608, 297] width 72 height 37
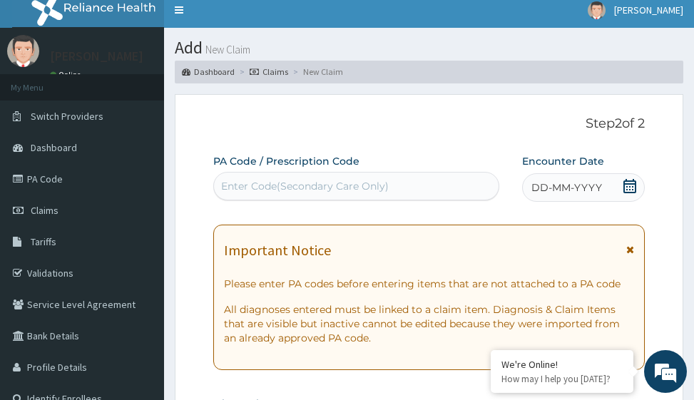
scroll to position [0, 0]
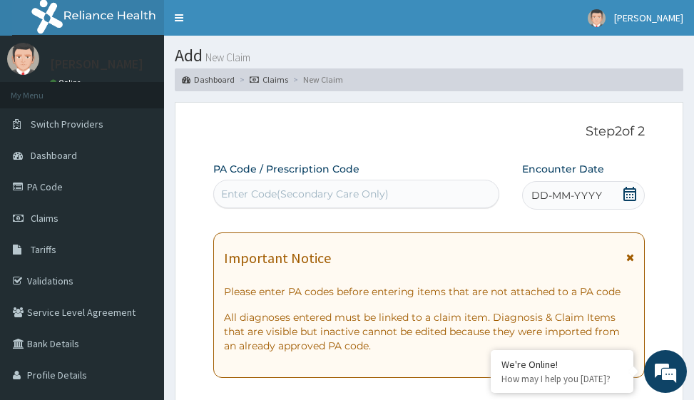
click at [570, 189] on span "DD-MM-YYYY" at bounding box center [566, 195] width 71 height 14
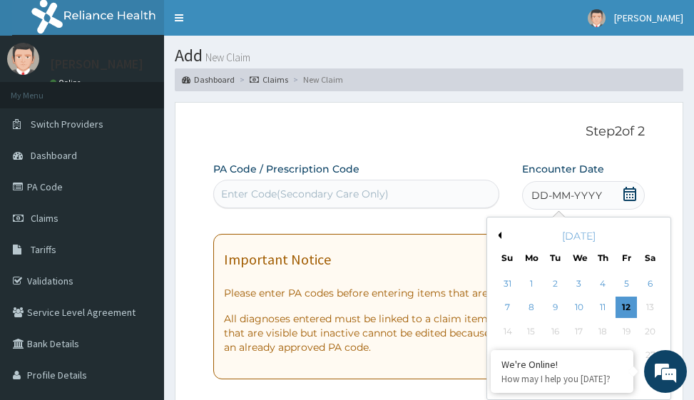
scroll to position [143, 0]
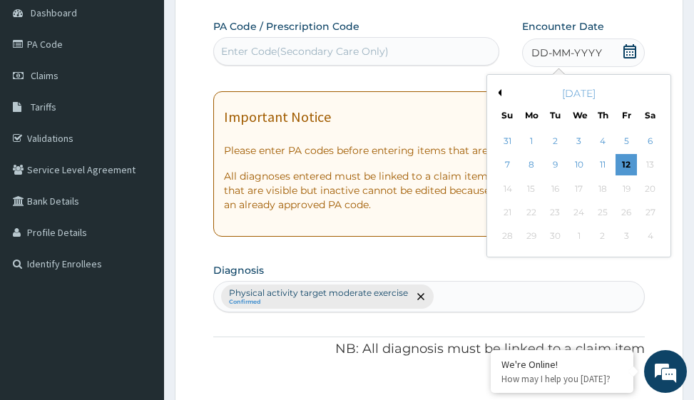
click at [498, 94] on button "Previous Month" at bounding box center [497, 92] width 7 height 7
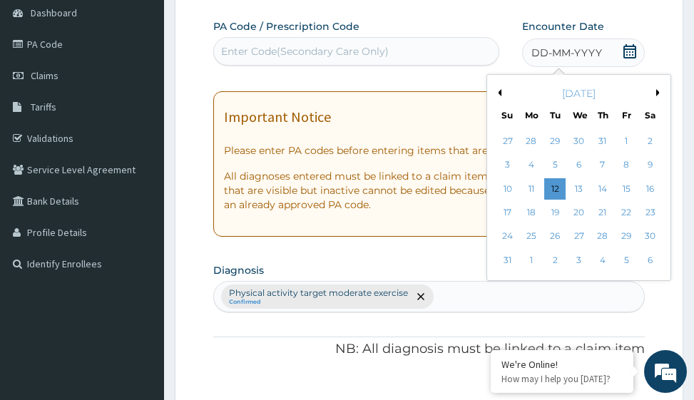
click at [498, 94] on button "Previous Month" at bounding box center [497, 92] width 7 height 7
click at [658, 94] on button "Next Month" at bounding box center [659, 92] width 7 height 7
click at [627, 138] on div "1" at bounding box center [625, 140] width 21 height 21
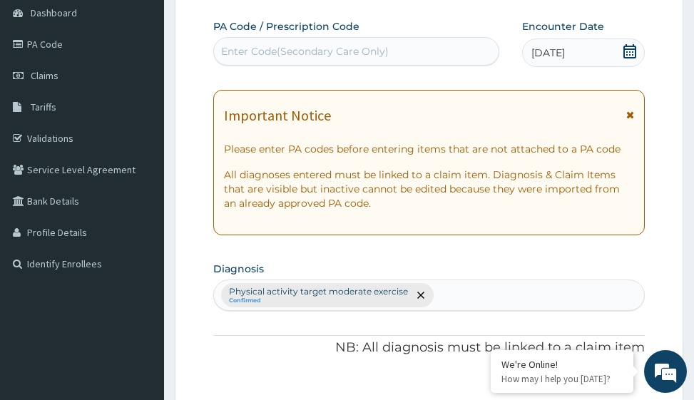
click at [295, 53] on div "Enter Code(Secondary Care Only)" at bounding box center [305, 51] width 168 height 14
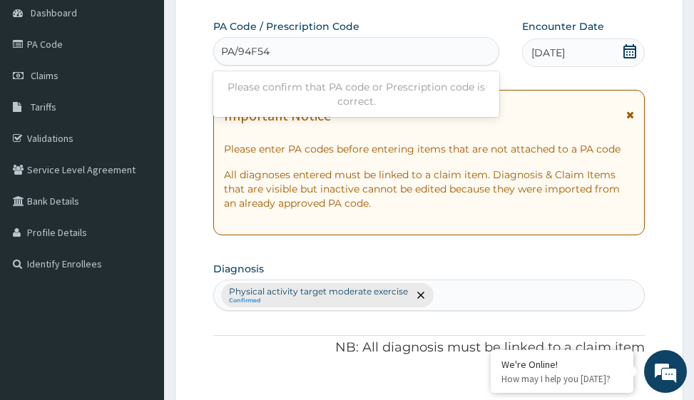
type input "PA/94F54B"
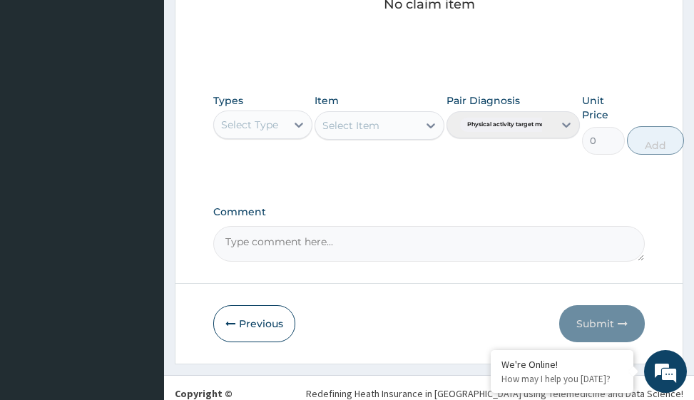
scroll to position [696, 0]
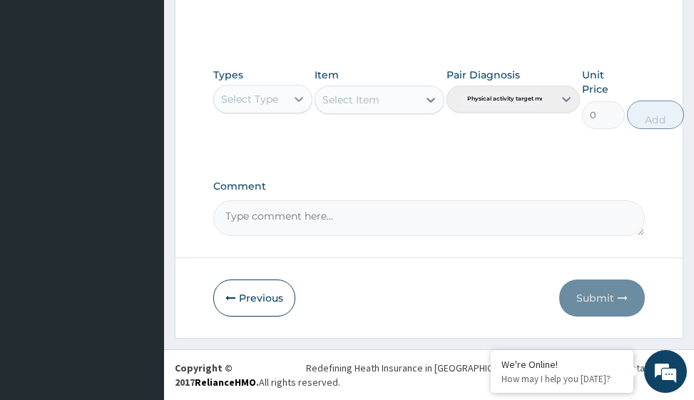
click at [304, 106] on div at bounding box center [299, 99] width 26 height 26
click at [297, 103] on icon at bounding box center [299, 99] width 14 height 14
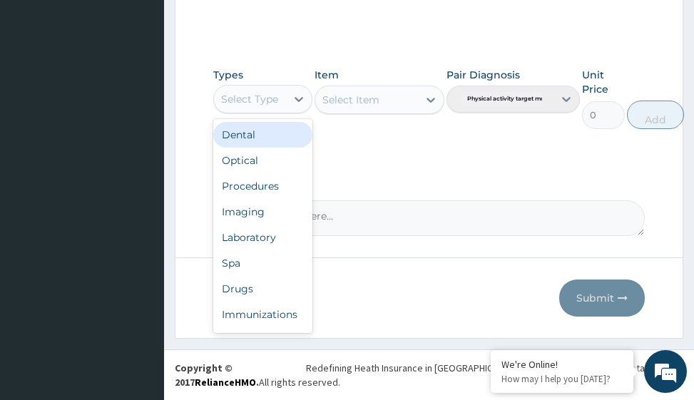
click at [279, 101] on div "Select Type" at bounding box center [250, 99] width 72 height 23
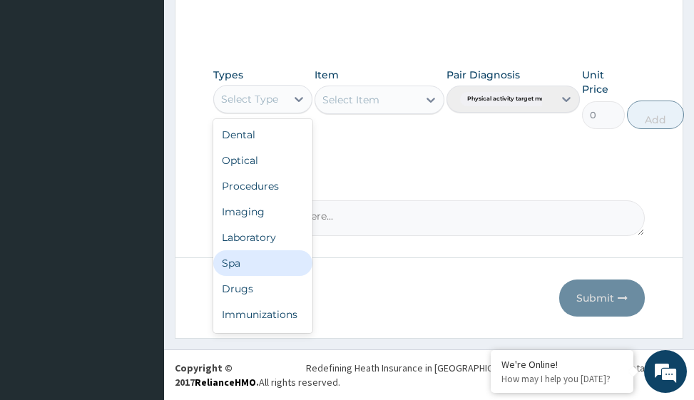
scroll to position [48, 0]
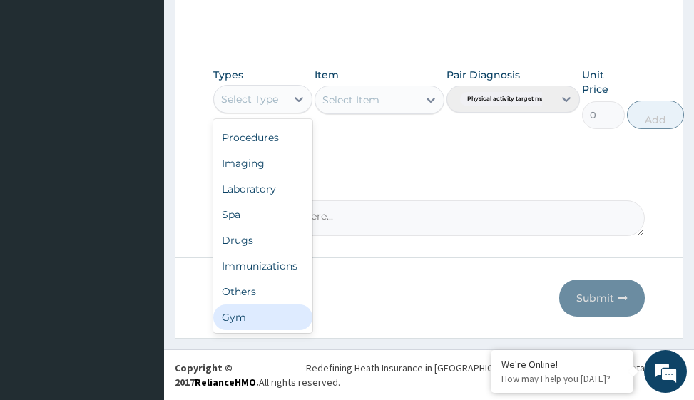
click at [241, 314] on div "Gym" at bounding box center [262, 317] width 99 height 26
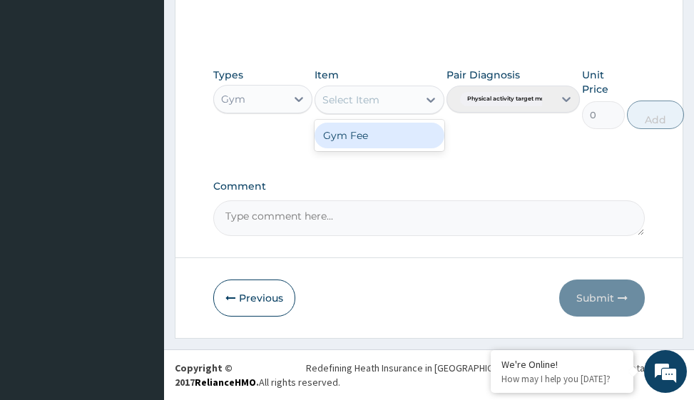
click at [431, 100] on icon at bounding box center [430, 100] width 14 height 14
click at [406, 136] on div "Gym Fee" at bounding box center [378, 136] width 129 height 26
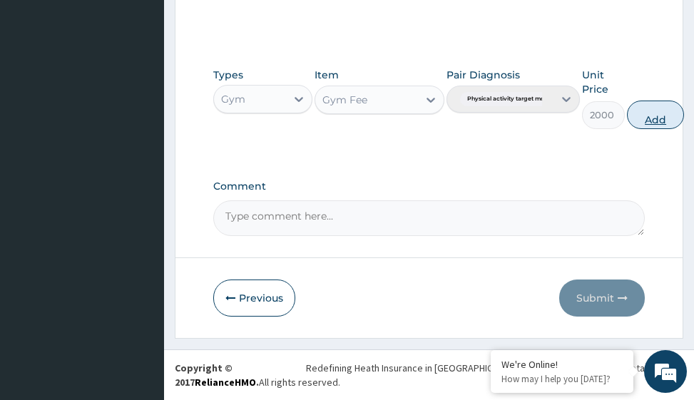
click at [647, 116] on button "Add" at bounding box center [655, 115] width 57 height 29
type input "0"
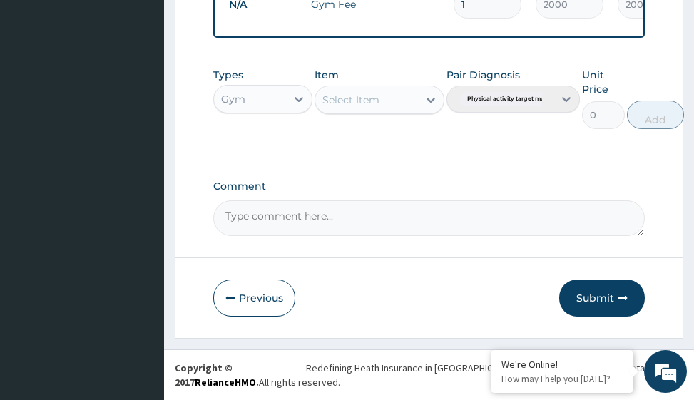
scroll to position [619, 0]
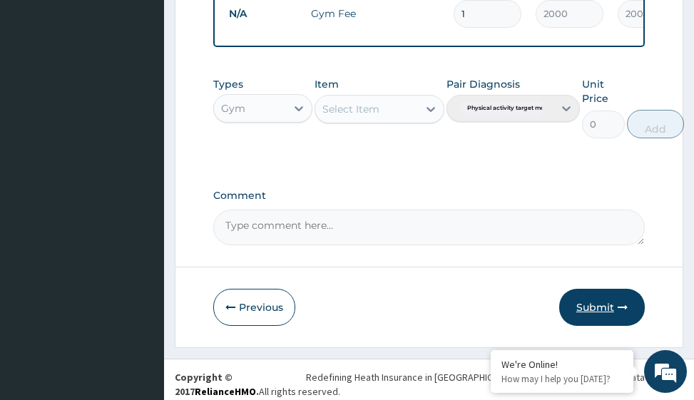
click at [592, 314] on button "Submit" at bounding box center [602, 307] width 86 height 37
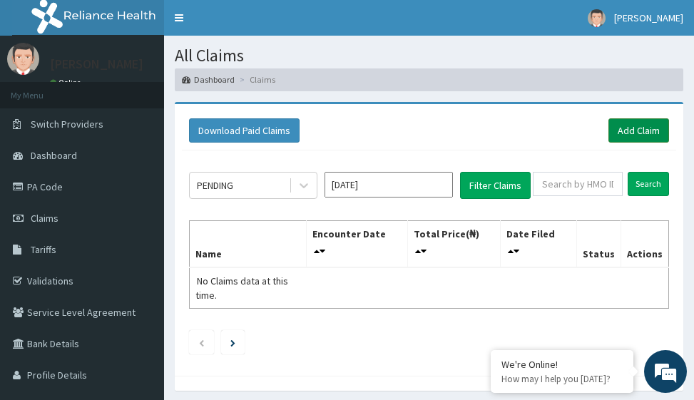
click at [636, 136] on link "Add Claim" at bounding box center [638, 130] width 61 height 24
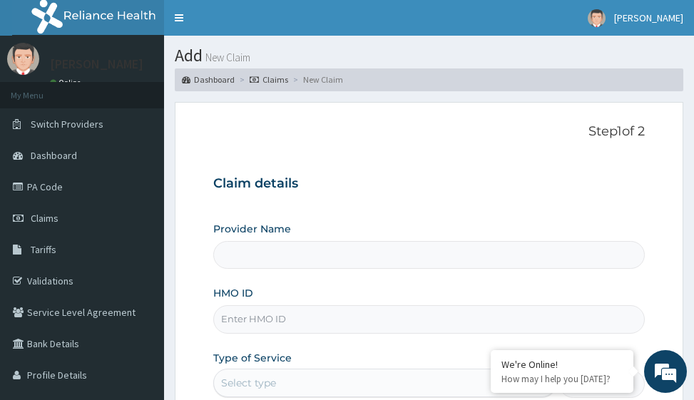
click at [287, 320] on input "HMO ID" at bounding box center [428, 319] width 431 height 28
type input "Victors Fitness"
type input "1"
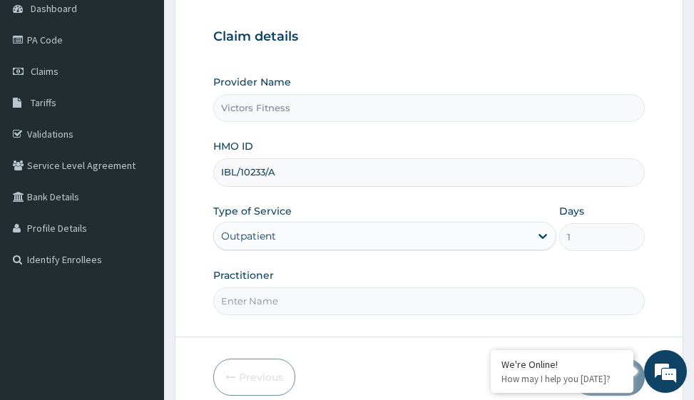
scroll to position [214, 0]
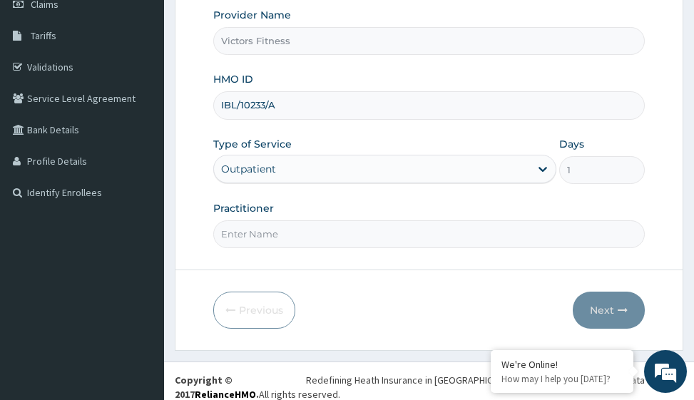
type input "IBL/10233/A"
click at [249, 232] on input "Practitioner" at bounding box center [428, 234] width 431 height 28
type input "H"
click at [249, 232] on input "H" at bounding box center [428, 234] width 431 height 28
type input "GYM"
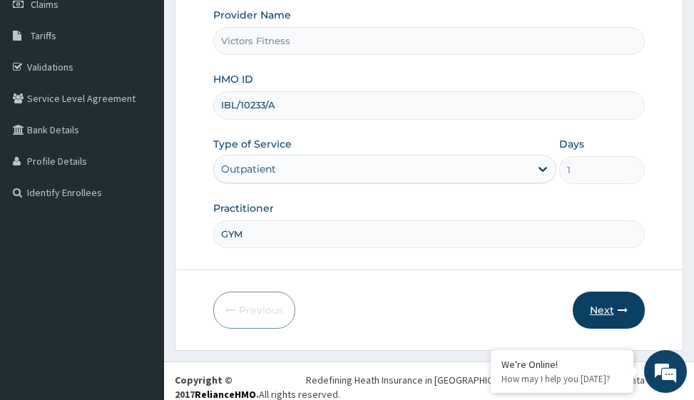
click at [603, 312] on button "Next" at bounding box center [608, 310] width 72 height 37
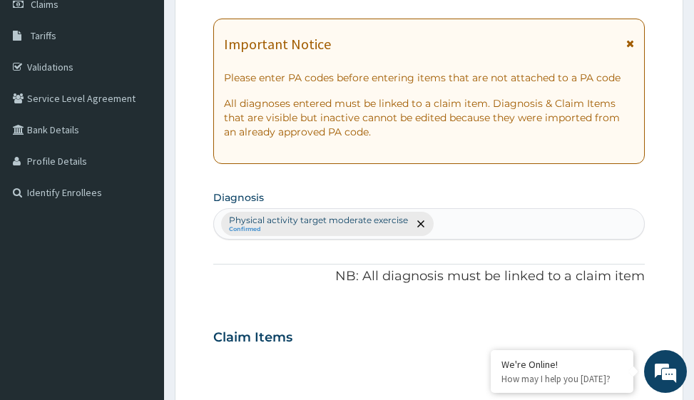
scroll to position [0, 0]
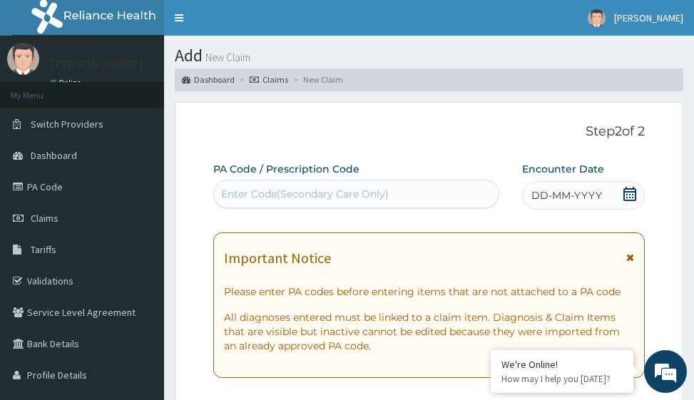
click at [568, 197] on span "DD-MM-YYYY" at bounding box center [566, 195] width 71 height 14
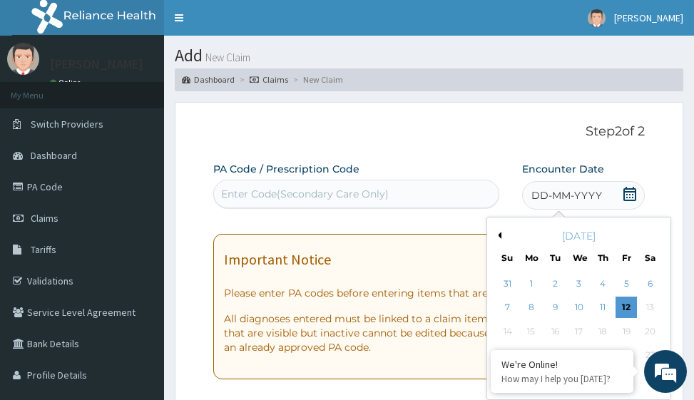
scroll to position [143, 0]
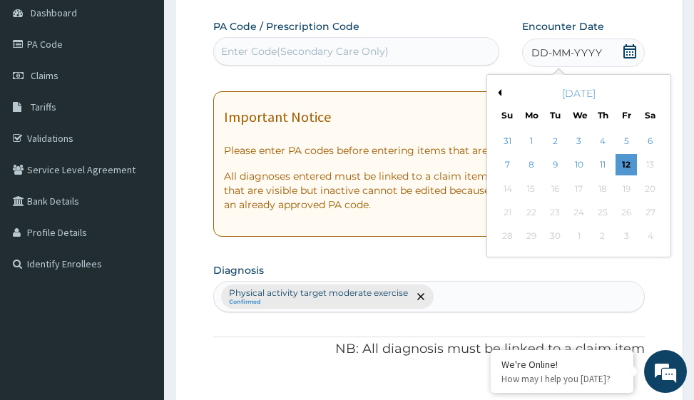
click at [499, 96] on button "Previous Month" at bounding box center [497, 92] width 7 height 7
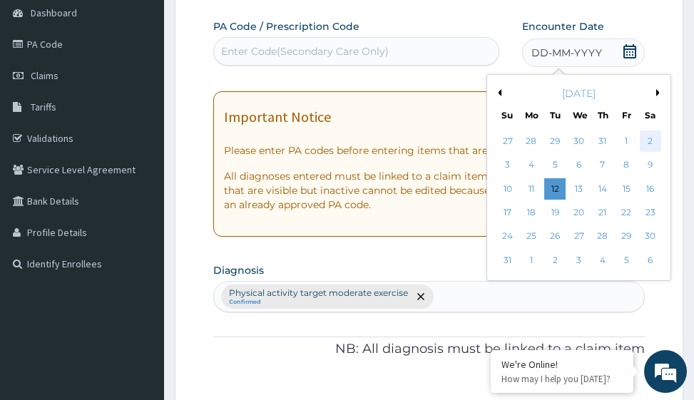
click at [652, 141] on div "2" at bounding box center [649, 140] width 21 height 21
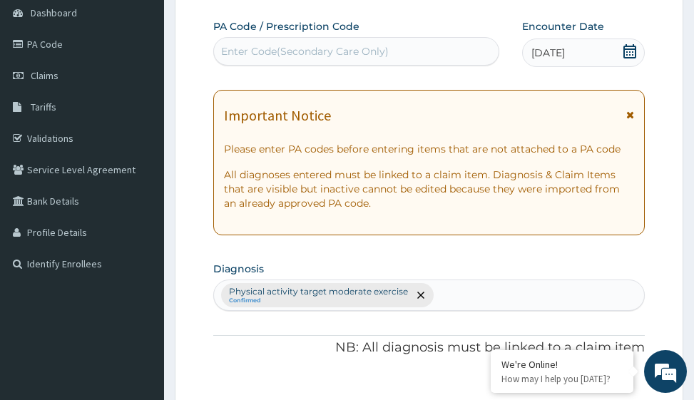
click at [312, 56] on div "Enter Code(Secondary Care Only)" at bounding box center [305, 51] width 168 height 14
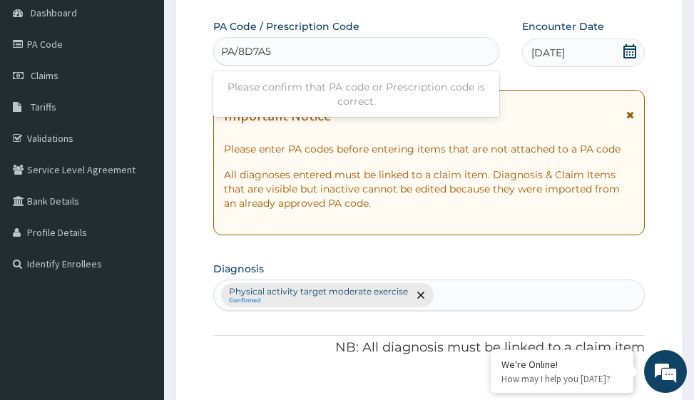
type input "PA/8D7A52"
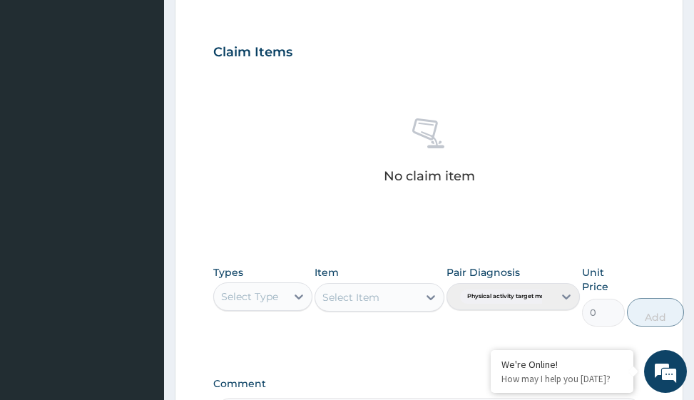
scroll to position [696, 0]
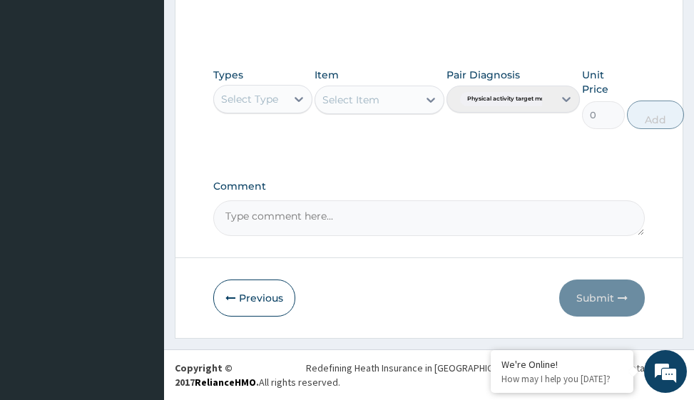
click at [284, 103] on div "Select Type" at bounding box center [250, 99] width 72 height 23
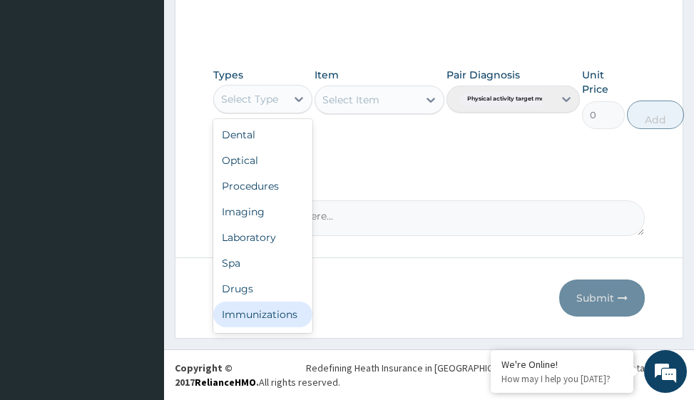
scroll to position [48, 0]
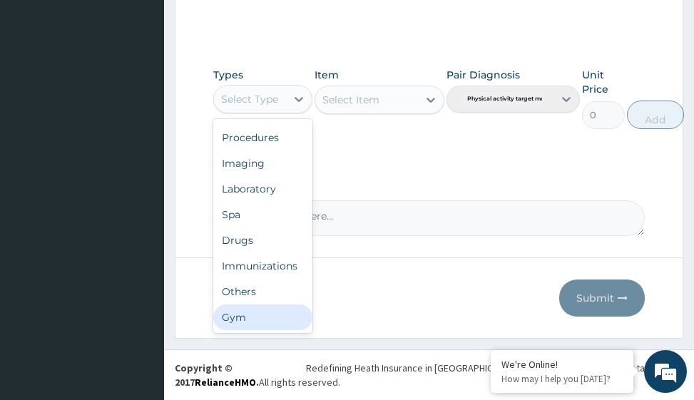
click at [253, 321] on div "Gym" at bounding box center [262, 317] width 99 height 26
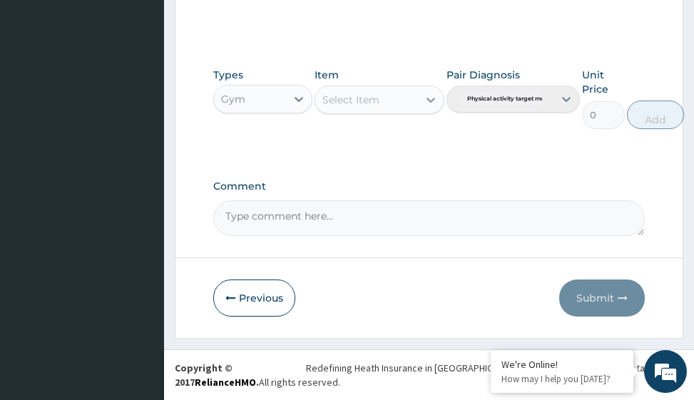
click at [431, 100] on icon at bounding box center [430, 100] width 14 height 14
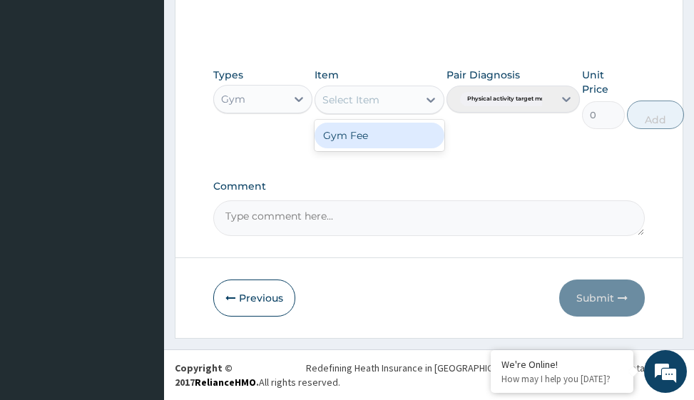
click at [410, 129] on div "Gym Fee" at bounding box center [378, 136] width 129 height 26
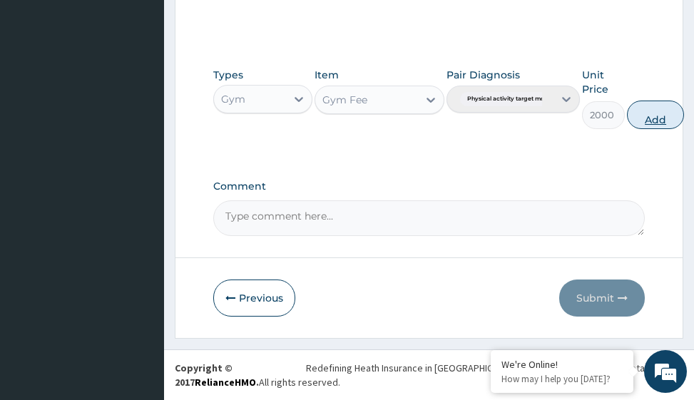
click at [658, 115] on button "Add" at bounding box center [655, 115] width 57 height 29
type input "0"
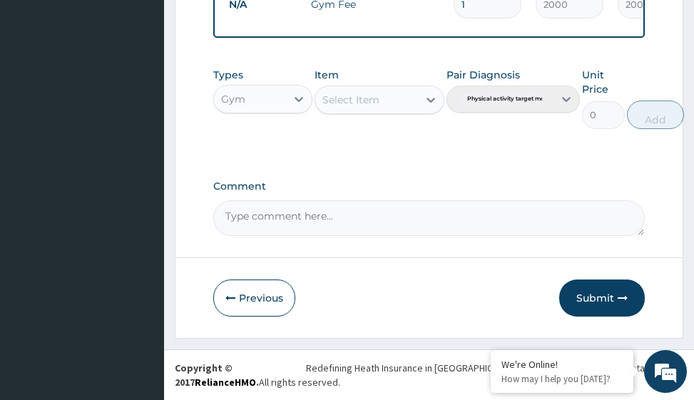
scroll to position [619, 0]
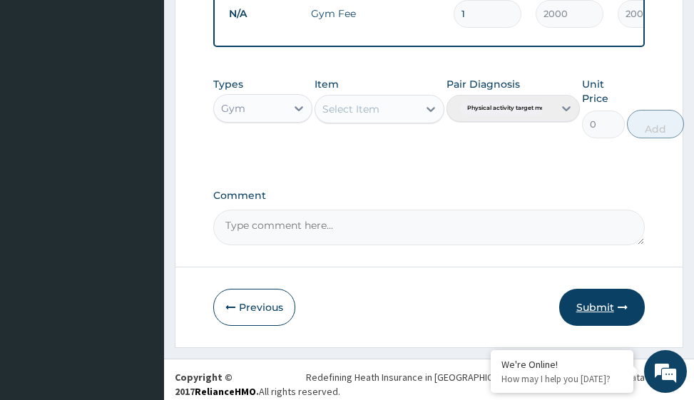
click at [590, 317] on button "Submit" at bounding box center [602, 307] width 86 height 37
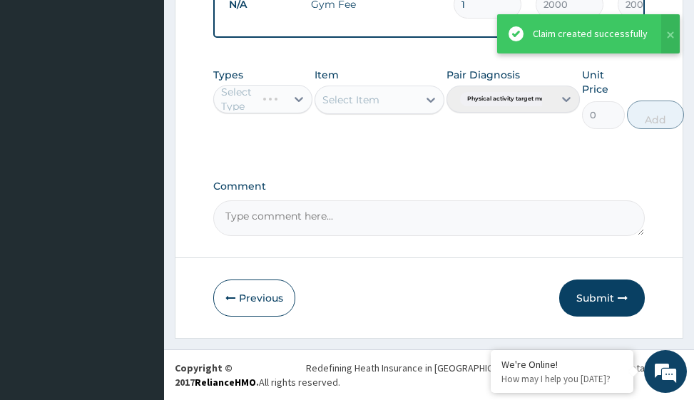
scroll to position [639, 0]
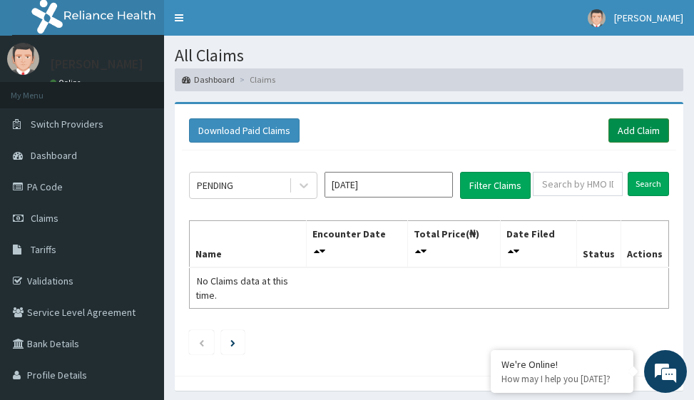
click at [649, 130] on link "Add Claim" at bounding box center [638, 130] width 61 height 24
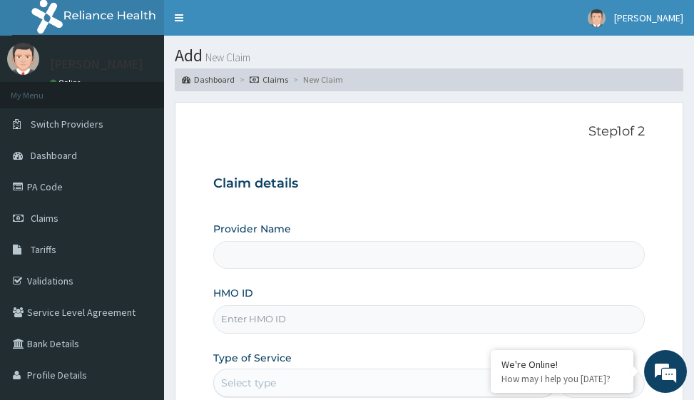
click at [277, 318] on input "HMO ID" at bounding box center [428, 319] width 431 height 28
type input "Victors Fitness"
type input "1"
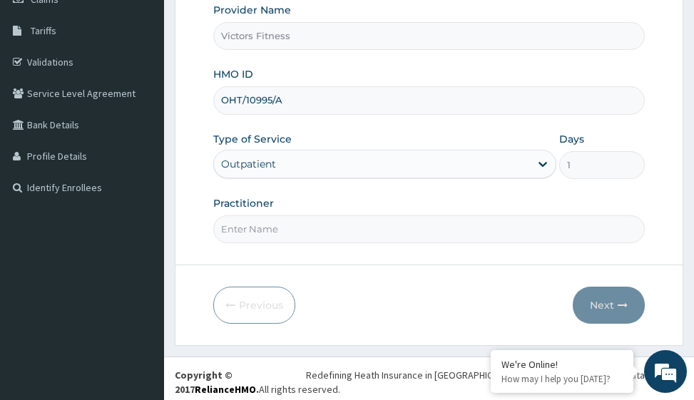
scroll to position [226, 0]
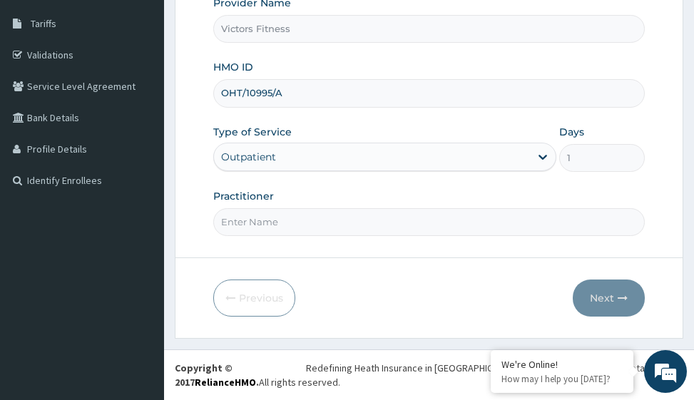
type input "OHT/10995/A"
click at [279, 220] on input "Practitioner" at bounding box center [428, 222] width 431 height 28
type input "GYM"
click at [596, 291] on button "Next" at bounding box center [608, 297] width 72 height 37
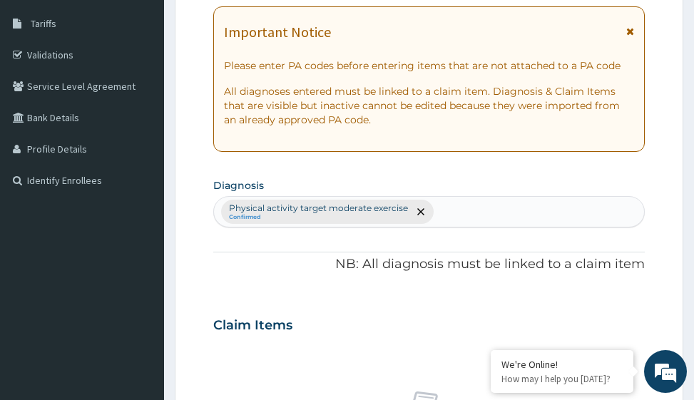
scroll to position [0, 0]
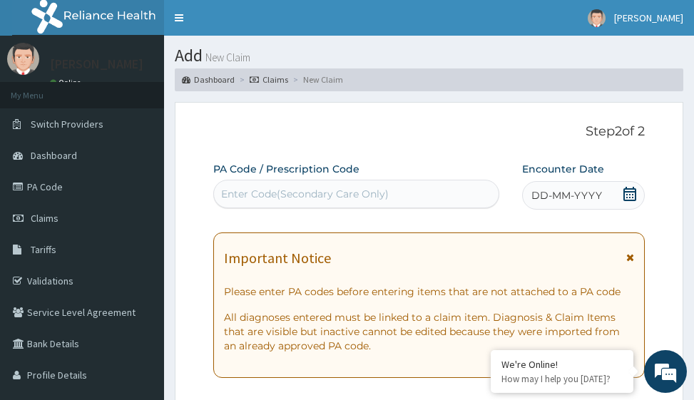
click at [559, 197] on span "DD-MM-YYYY" at bounding box center [566, 195] width 71 height 14
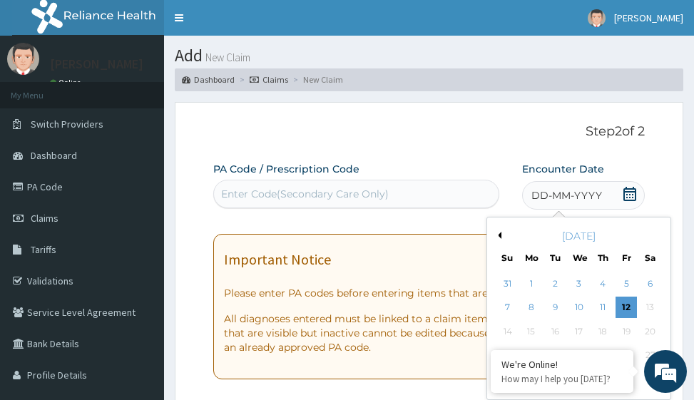
scroll to position [143, 0]
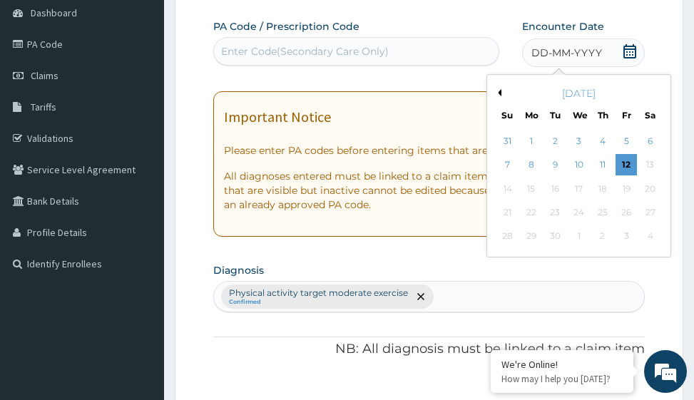
click at [499, 91] on button "Previous Month" at bounding box center [497, 92] width 7 height 7
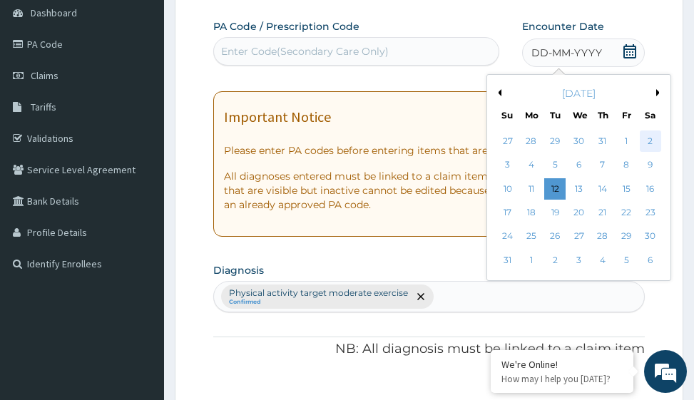
click at [652, 139] on div "2" at bounding box center [649, 140] width 21 height 21
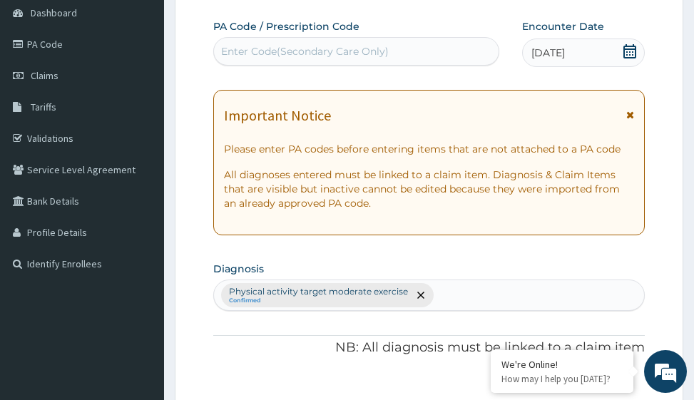
click at [305, 53] on div "Enter Code(Secondary Care Only)" at bounding box center [305, 51] width 168 height 14
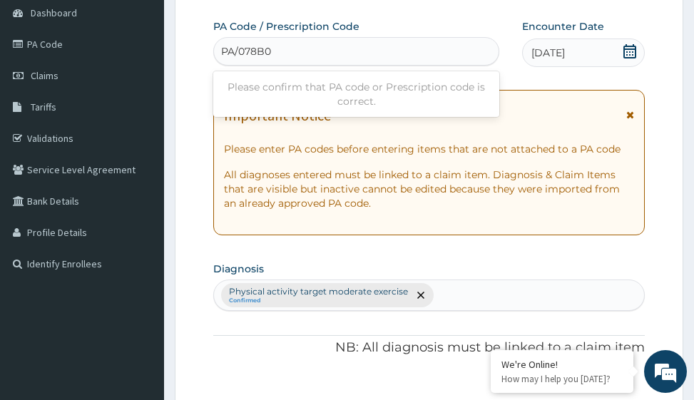
type input "PA/078B07"
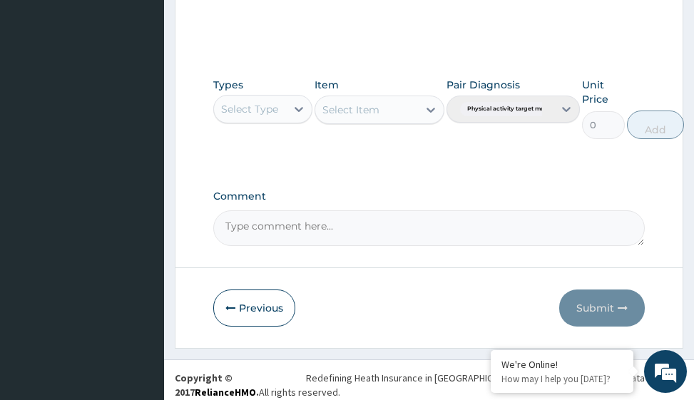
scroll to position [696, 0]
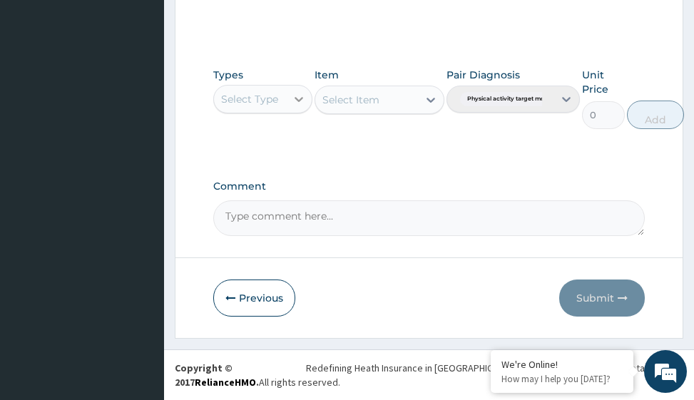
click at [308, 101] on div at bounding box center [299, 99] width 26 height 26
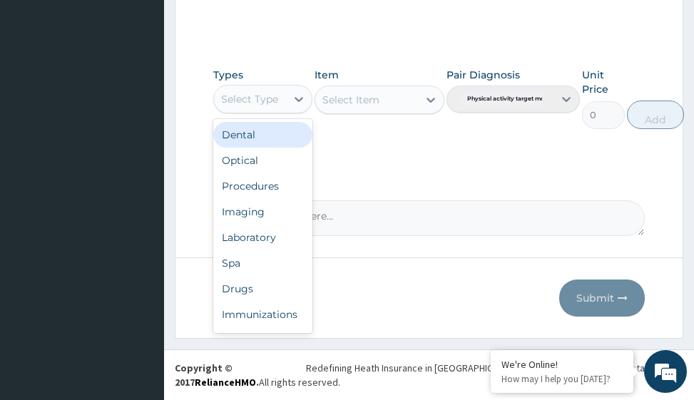
scroll to position [48, 0]
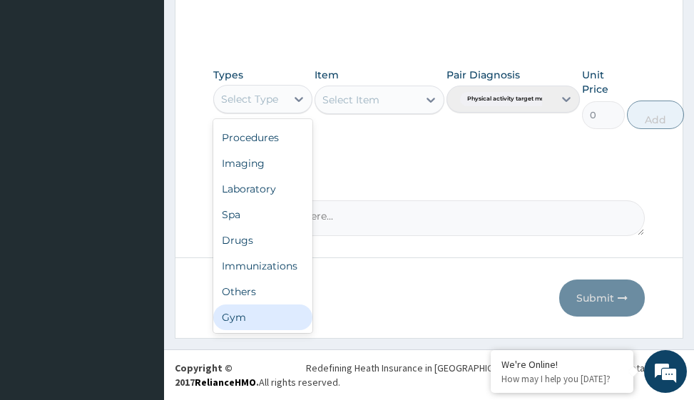
click at [284, 317] on div "Gym" at bounding box center [262, 317] width 99 height 26
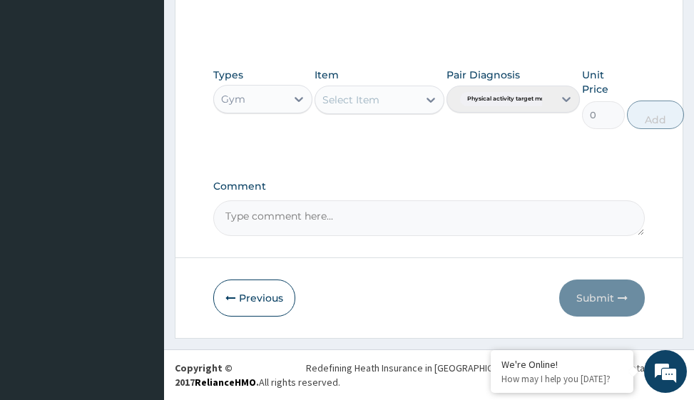
click at [429, 101] on icon at bounding box center [430, 100] width 9 height 5
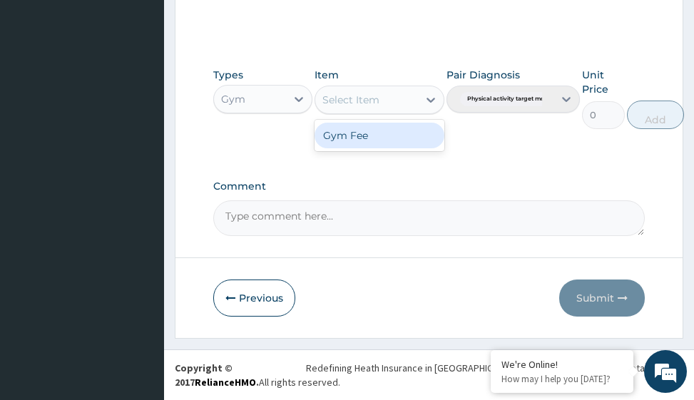
click at [403, 135] on div "Gym Fee" at bounding box center [378, 136] width 129 height 26
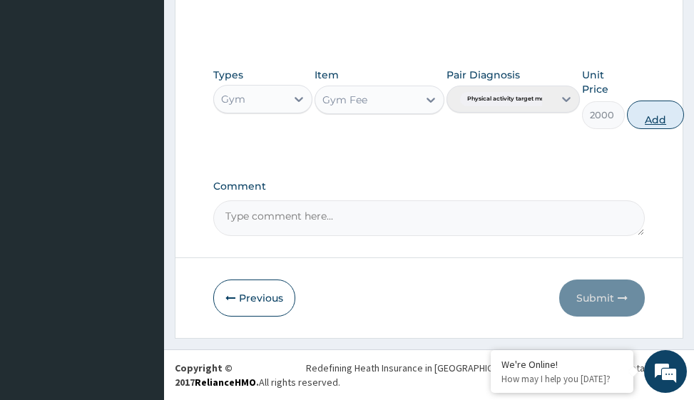
click at [653, 118] on button "Add" at bounding box center [655, 115] width 57 height 29
type input "0"
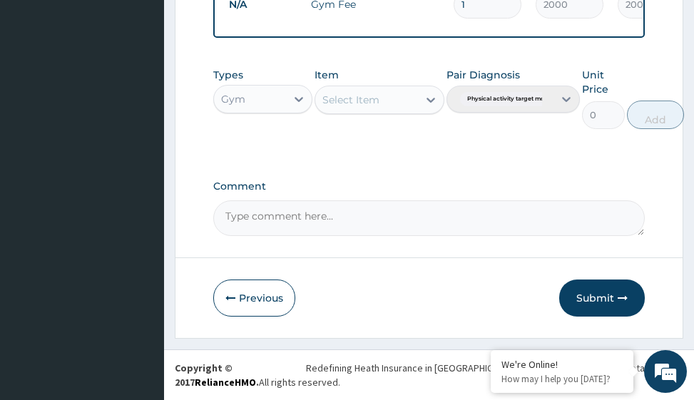
scroll to position [619, 0]
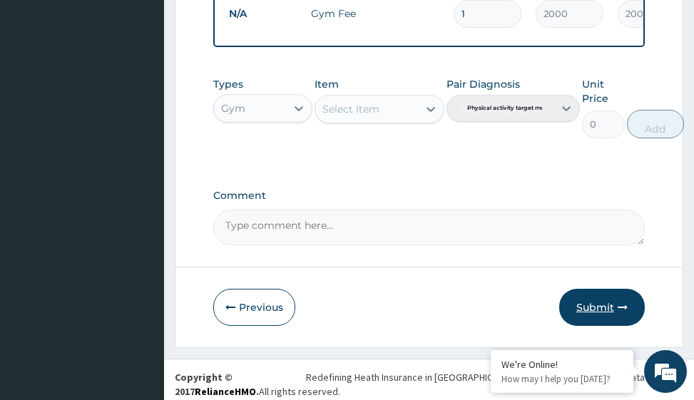
click at [599, 315] on button "Submit" at bounding box center [602, 307] width 86 height 37
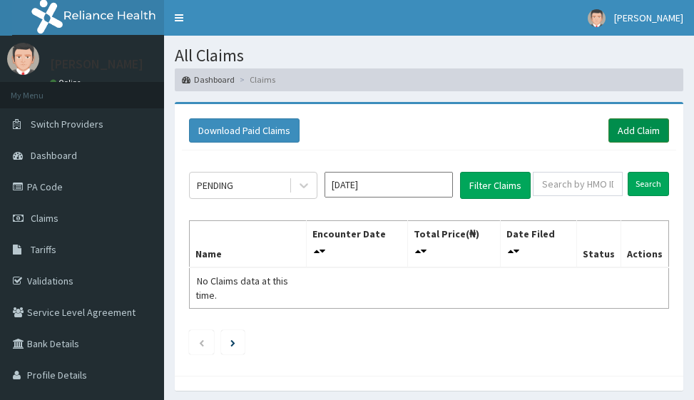
click at [629, 128] on link "Add Claim" at bounding box center [638, 130] width 61 height 24
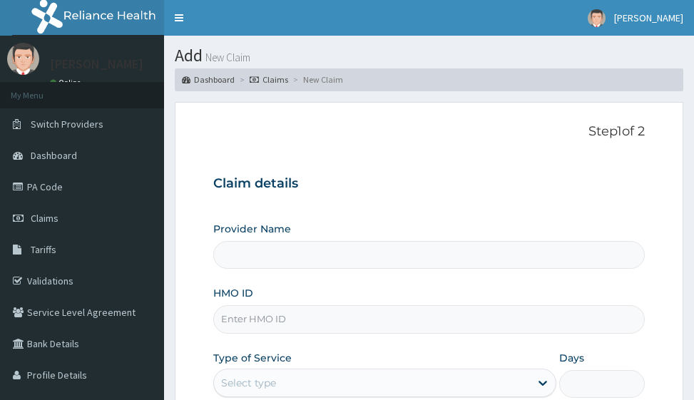
click at [247, 317] on input "HMO ID" at bounding box center [428, 319] width 431 height 28
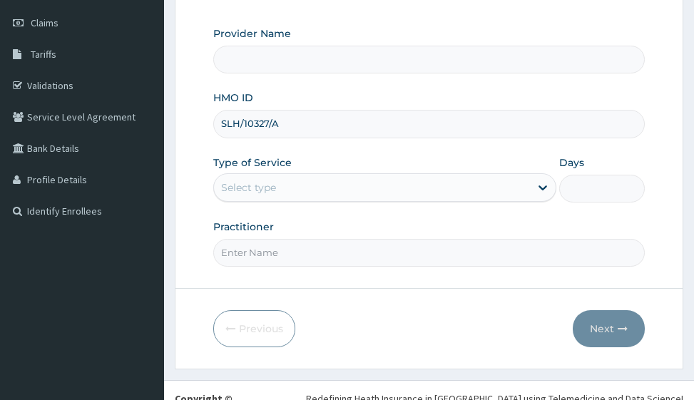
scroll to position [226, 0]
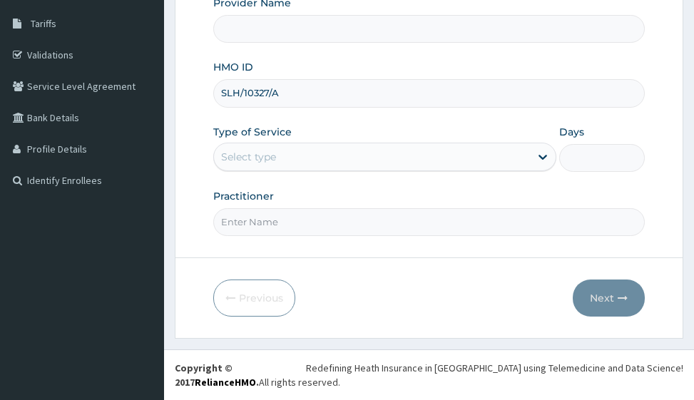
type input "SLH/10327/A"
click at [269, 156] on div "Select type" at bounding box center [248, 157] width 55 height 14
click at [356, 259] on form "Step 1 of 2 Claim details Provider Name HMO ID SLH/10327/A Type of Service Use …" at bounding box center [429, 107] width 508 height 463
click at [311, 220] on input "Practitioner" at bounding box center [428, 222] width 431 height 28
type input "Victors Fitness"
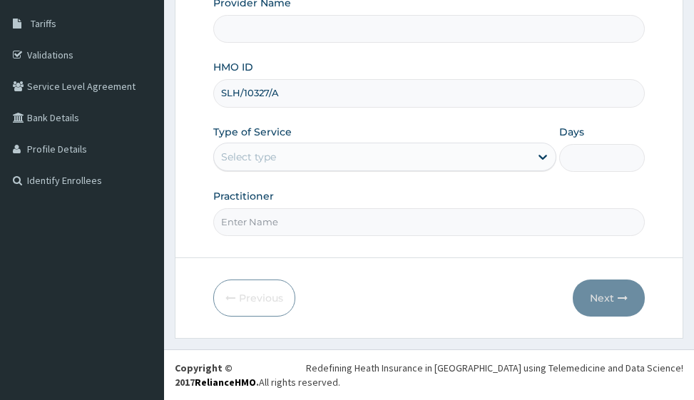
type input "1"
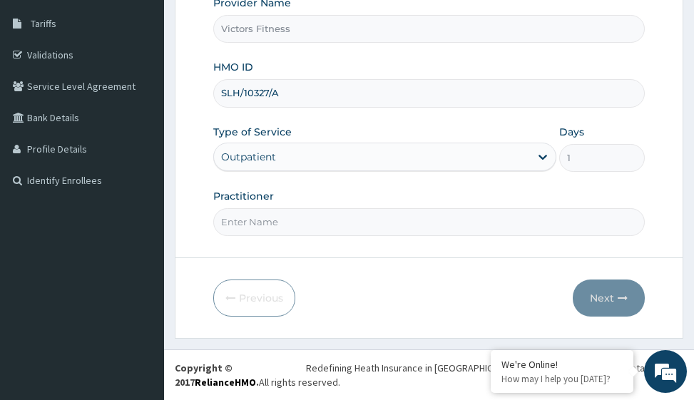
drag, startPoint x: 287, startPoint y: 93, endPoint x: 200, endPoint y: 93, distance: 87.0
click at [200, 93] on form "Step 1 of 2 Claim details Provider Name Victors Fitness HMO ID SLH/10327/A Type…" at bounding box center [429, 107] width 508 height 463
click at [343, 205] on div "Practitioner" at bounding box center [428, 212] width 431 height 47
click at [298, 228] on input "Practitioner" at bounding box center [428, 222] width 431 height 28
type input "GYM"
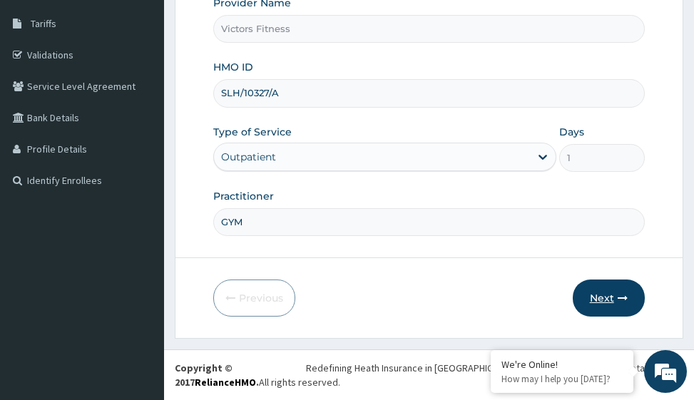
click at [607, 297] on button "Next" at bounding box center [608, 297] width 72 height 37
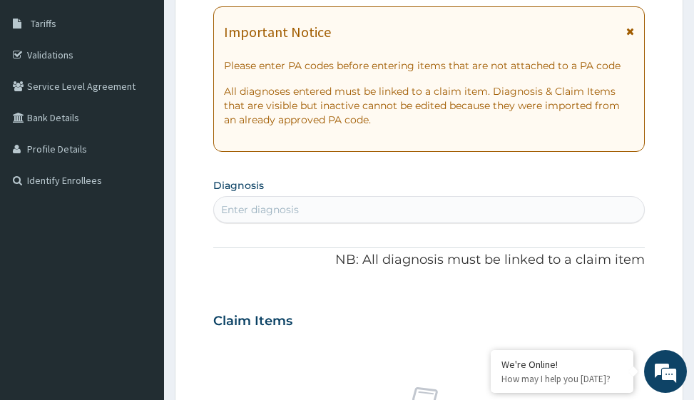
scroll to position [0, 0]
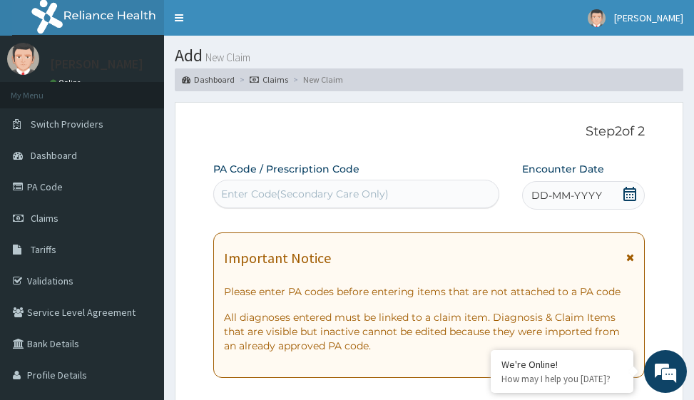
click at [562, 197] on span "DD-MM-YYYY" at bounding box center [566, 195] width 71 height 14
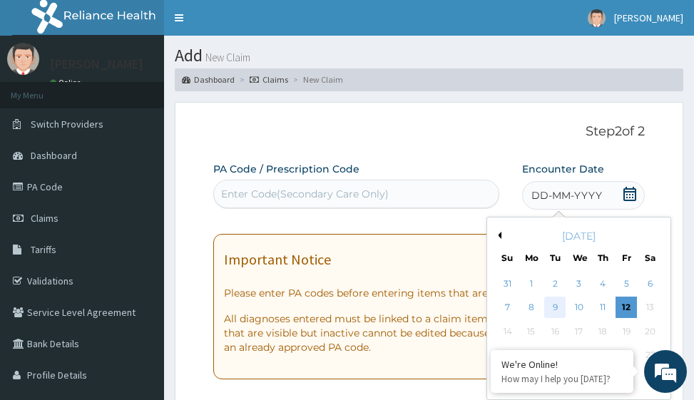
scroll to position [143, 0]
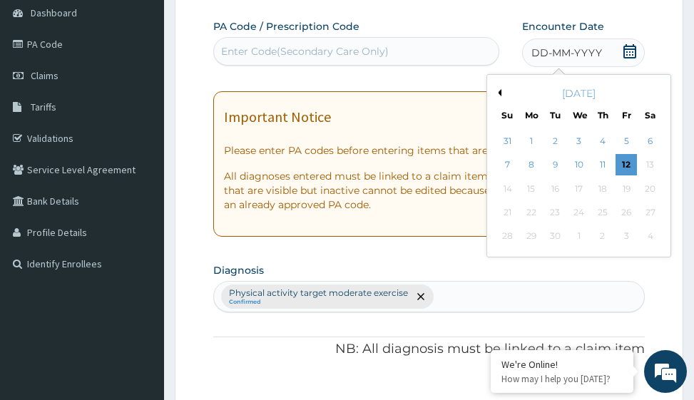
click at [500, 93] on button "Previous Month" at bounding box center [497, 92] width 7 height 7
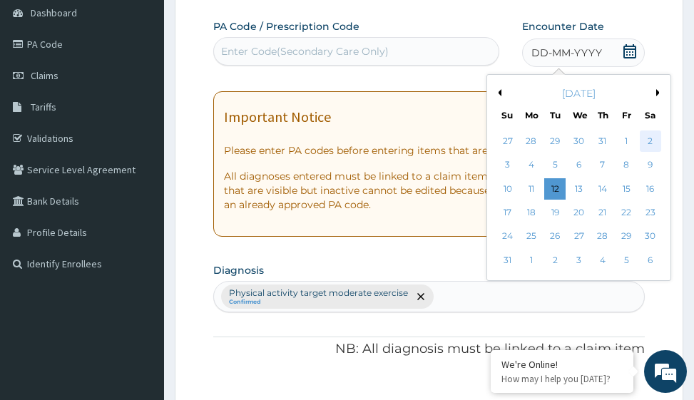
click at [648, 140] on div "2" at bounding box center [649, 140] width 21 height 21
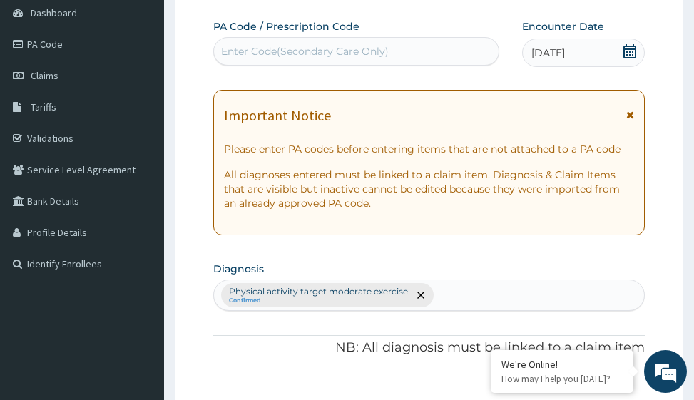
click at [299, 49] on div "Enter Code(Secondary Care Only)" at bounding box center [305, 51] width 168 height 14
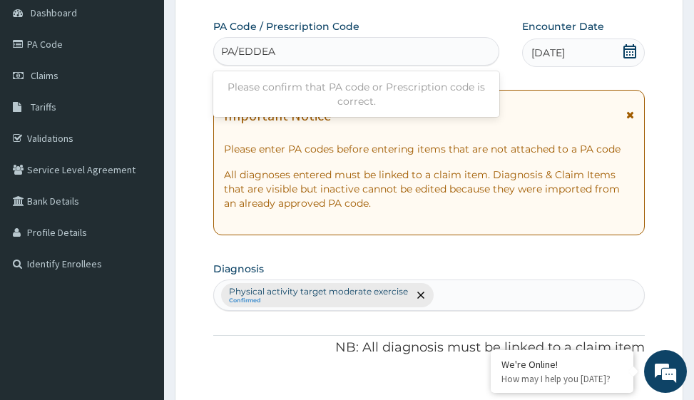
type input "PA/EDDEA9"
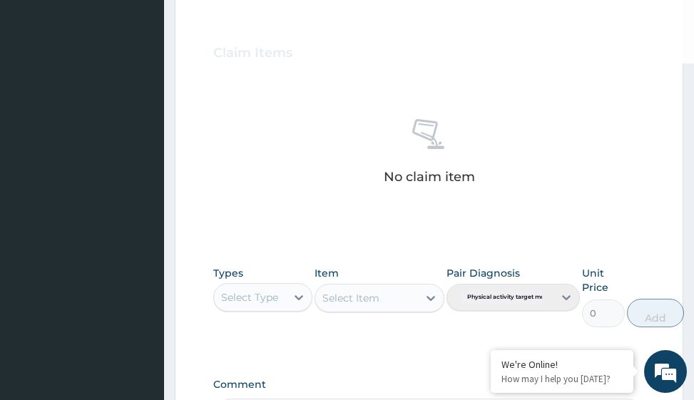
scroll to position [642, 0]
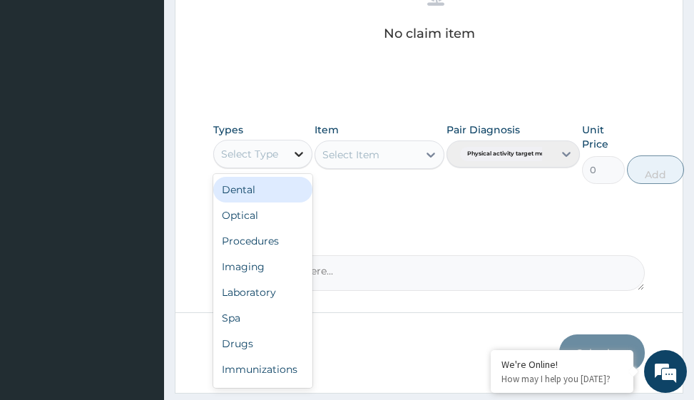
click at [302, 153] on icon at bounding box center [299, 154] width 14 height 14
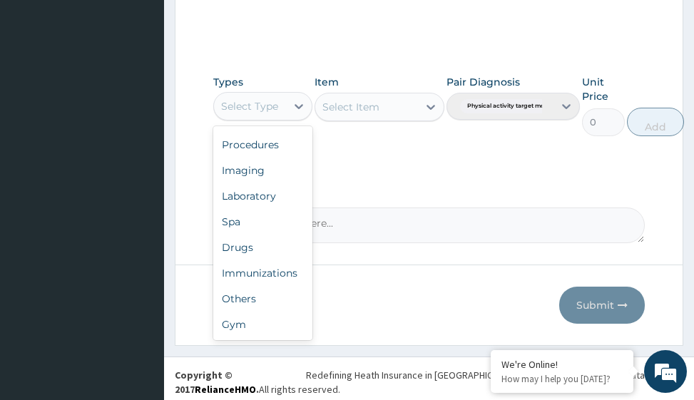
scroll to position [696, 0]
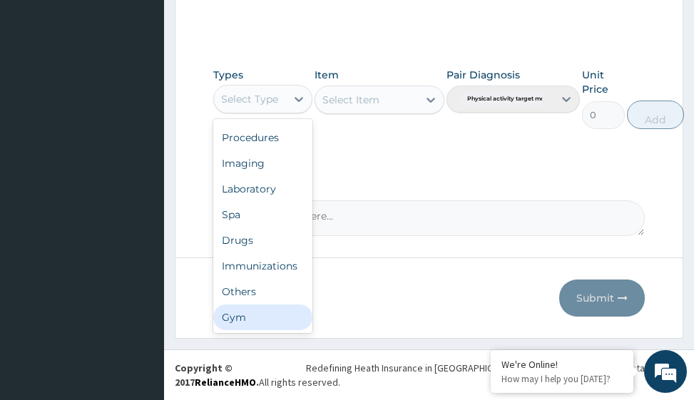
click at [262, 317] on div "Gym" at bounding box center [262, 317] width 99 height 26
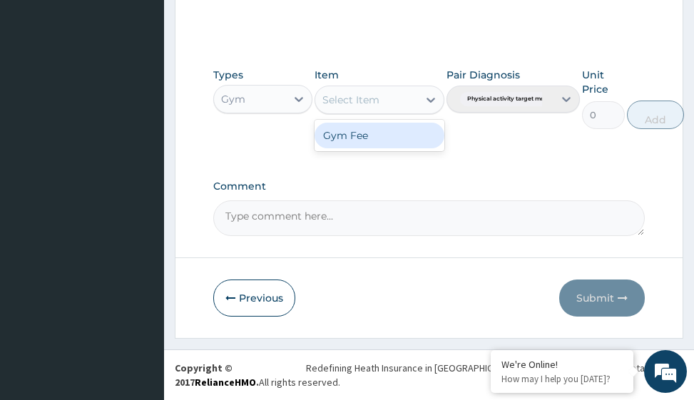
click at [429, 101] on icon at bounding box center [430, 100] width 9 height 5
click at [413, 138] on div "Gym Fee" at bounding box center [378, 136] width 129 height 26
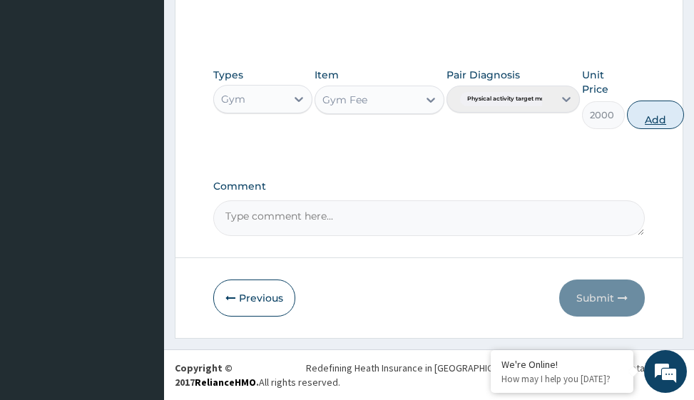
click at [653, 116] on button "Add" at bounding box center [655, 115] width 57 height 29
type input "0"
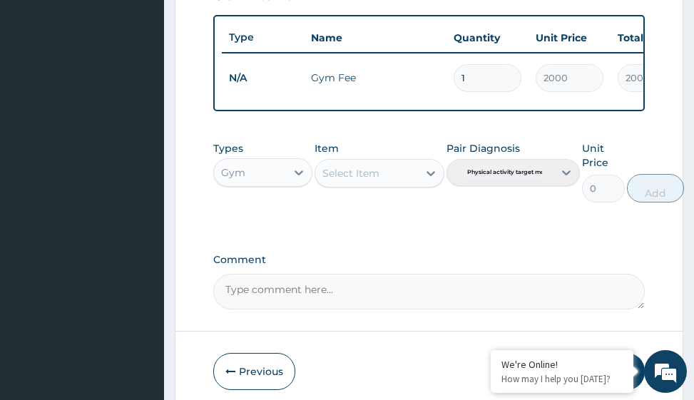
scroll to position [639, 0]
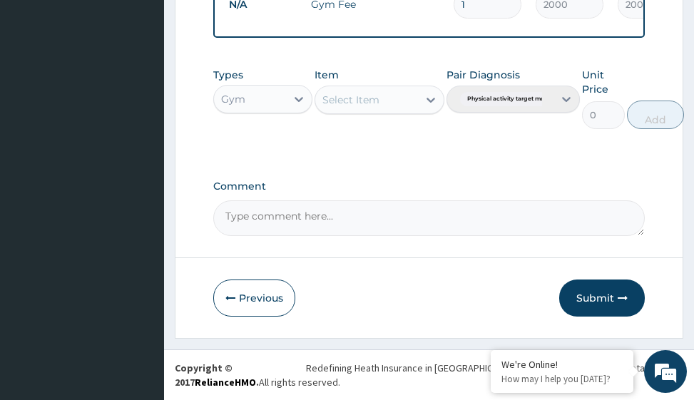
click at [605, 297] on button "Submit" at bounding box center [602, 297] width 86 height 37
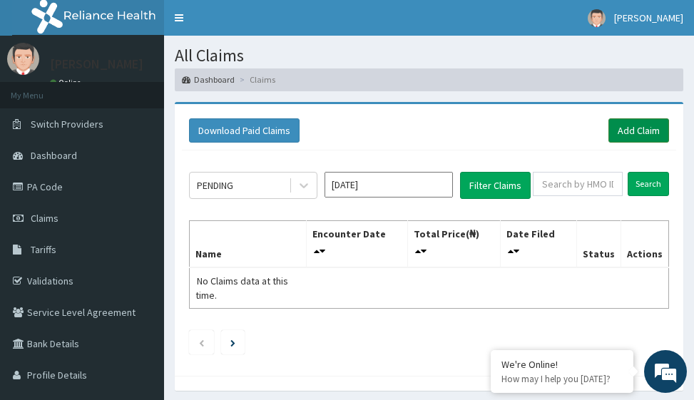
click at [634, 129] on link "Add Claim" at bounding box center [638, 130] width 61 height 24
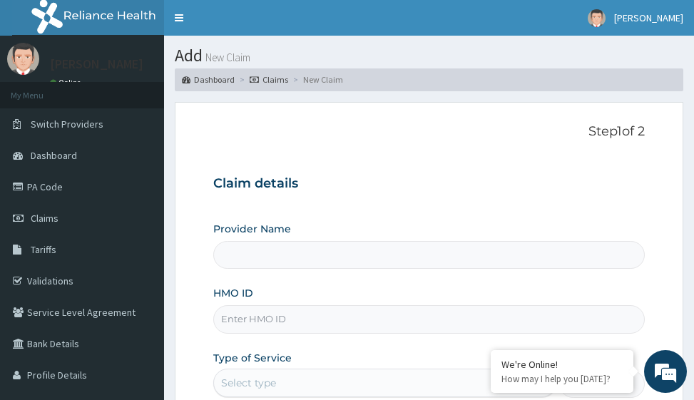
type input "Victors Fitness"
type input "1"
click at [257, 322] on input "HMO ID" at bounding box center [428, 319] width 431 height 28
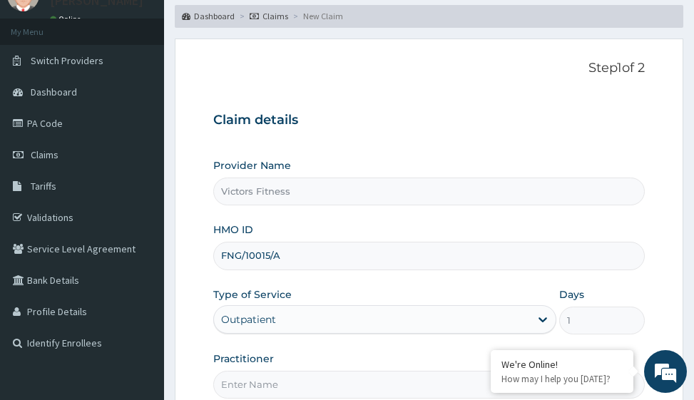
scroll to position [214, 0]
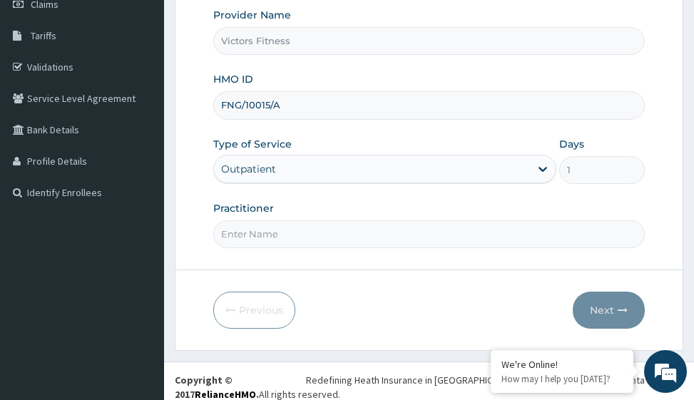
type input "FNG/10015/A"
click at [259, 240] on input "Practitioner" at bounding box center [428, 234] width 431 height 28
type input "GYM"
click at [598, 311] on button "Next" at bounding box center [608, 310] width 72 height 37
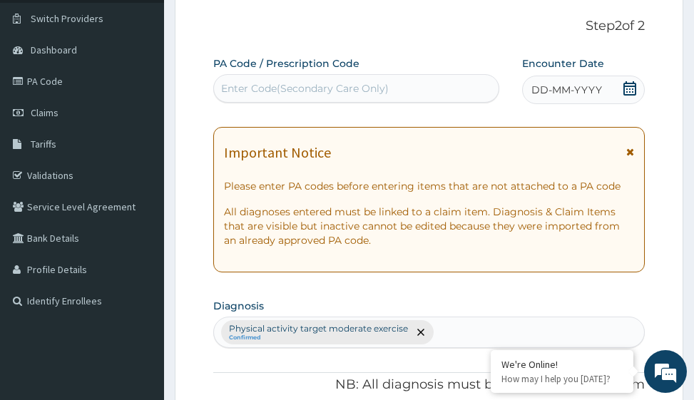
scroll to position [0, 0]
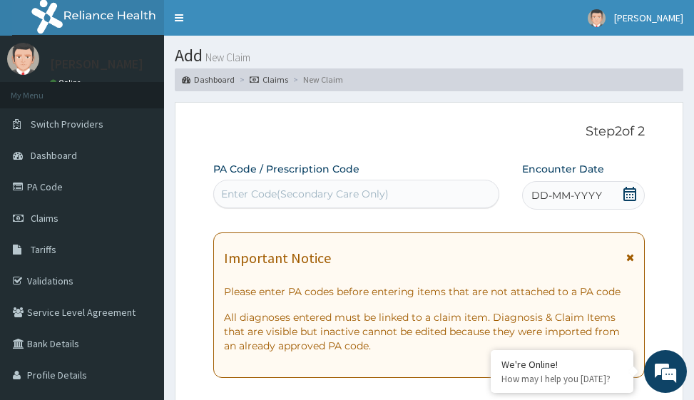
click at [574, 193] on span "DD-MM-YYYY" at bounding box center [566, 195] width 71 height 14
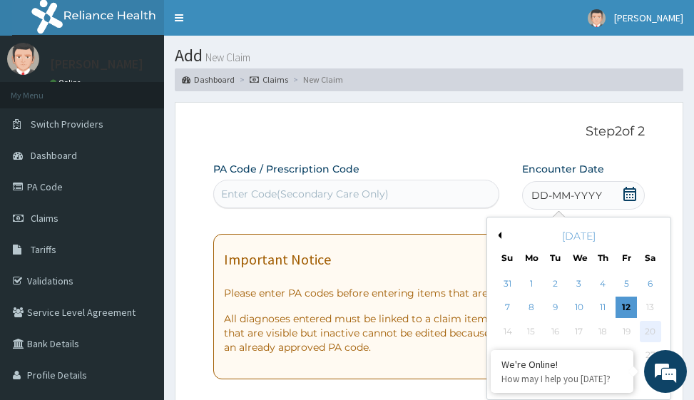
scroll to position [143, 0]
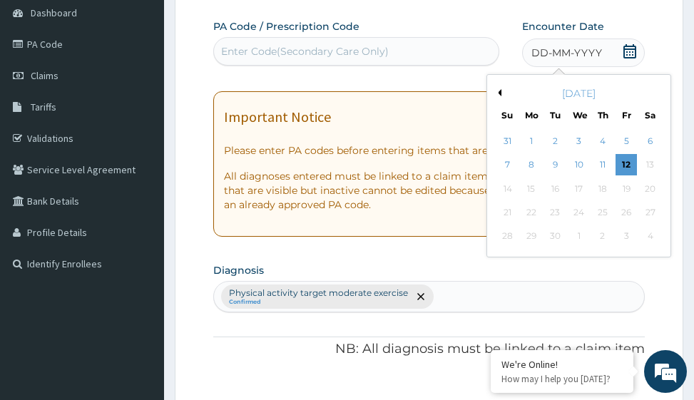
click at [500, 91] on button "Previous Month" at bounding box center [497, 92] width 7 height 7
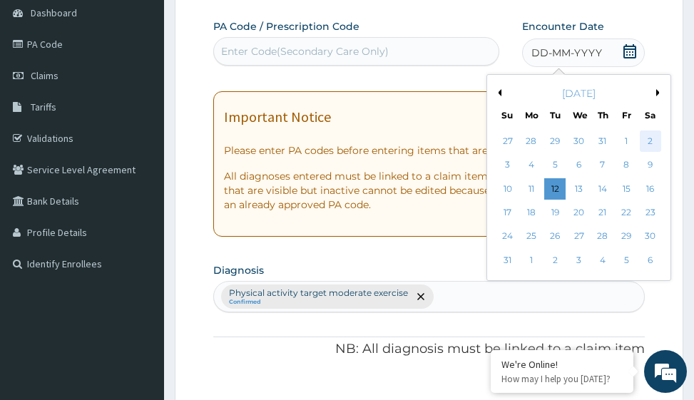
click at [651, 136] on div "2" at bounding box center [649, 140] width 21 height 21
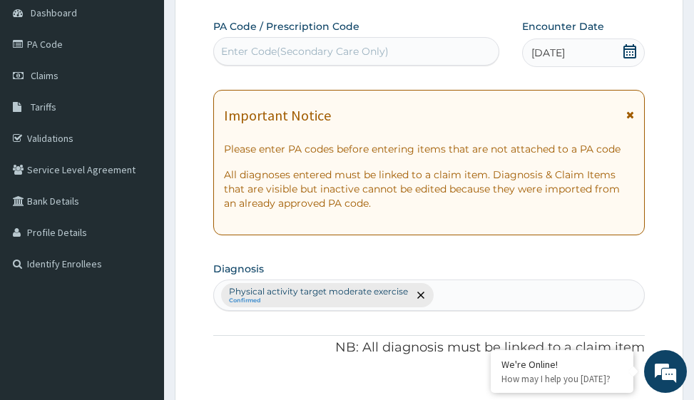
click at [298, 53] on div "Enter Code(Secondary Care Only)" at bounding box center [305, 51] width 168 height 14
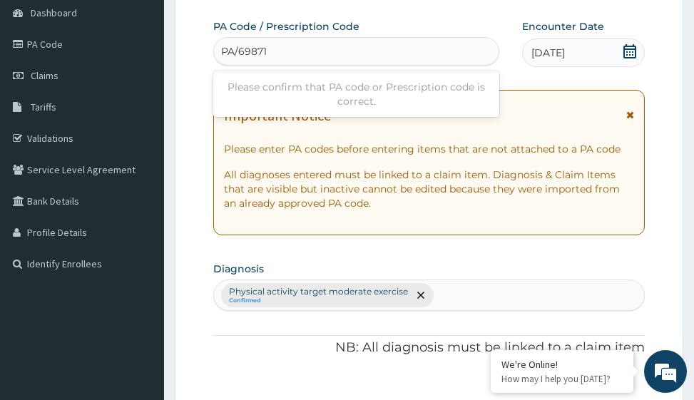
type input "PA/698710"
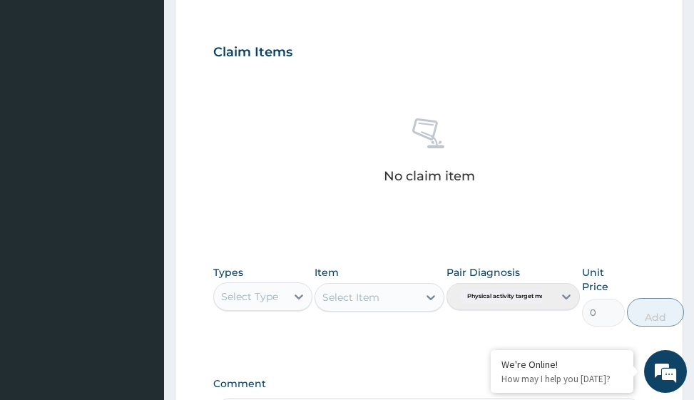
scroll to position [696, 0]
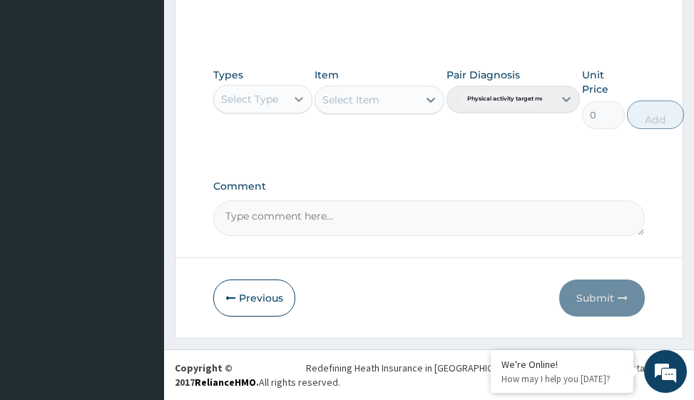
click at [302, 101] on icon at bounding box center [299, 99] width 14 height 14
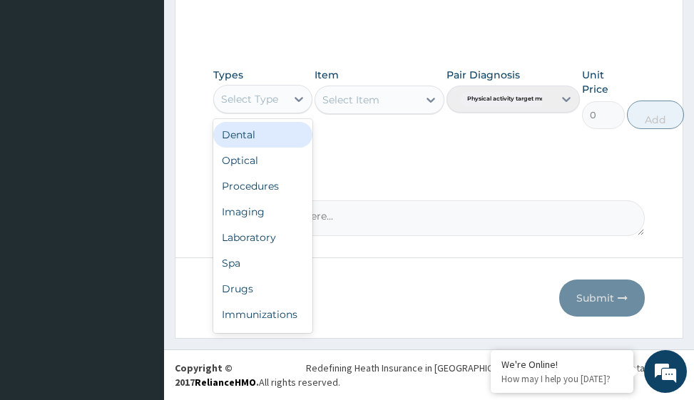
scroll to position [48, 0]
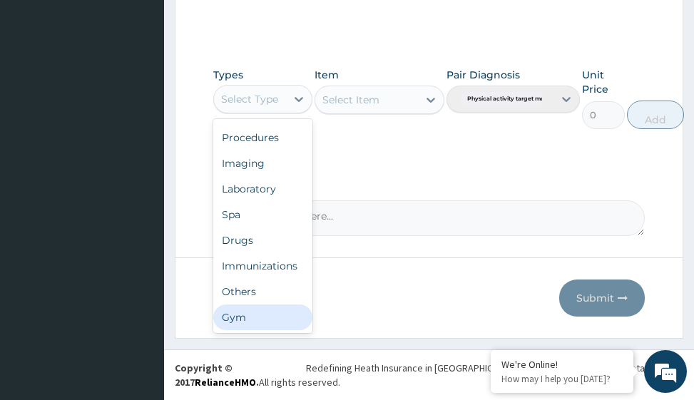
click at [273, 316] on div "Gym" at bounding box center [262, 317] width 99 height 26
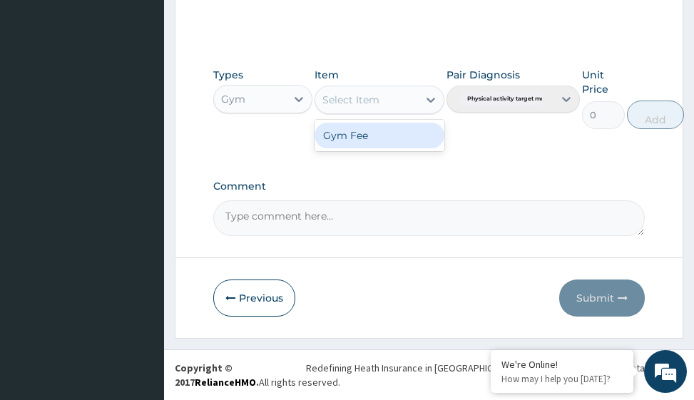
click at [432, 103] on icon at bounding box center [430, 100] width 14 height 14
click at [414, 135] on div "Gym Fee" at bounding box center [378, 136] width 129 height 26
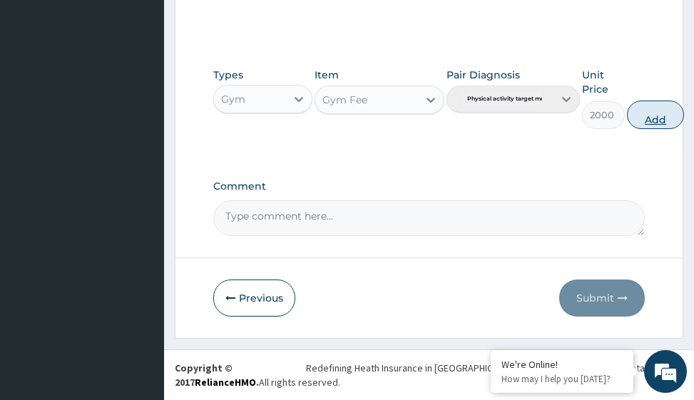
click at [656, 120] on button "Add" at bounding box center [655, 115] width 57 height 29
type input "0"
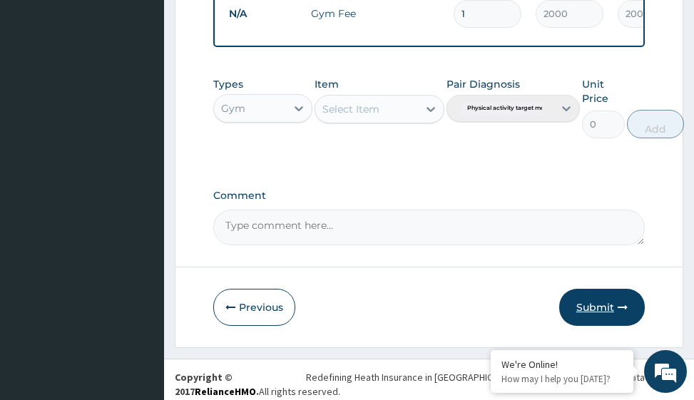
click at [603, 321] on button "Submit" at bounding box center [602, 307] width 86 height 37
